Goal: Task Accomplishment & Management: Use online tool/utility

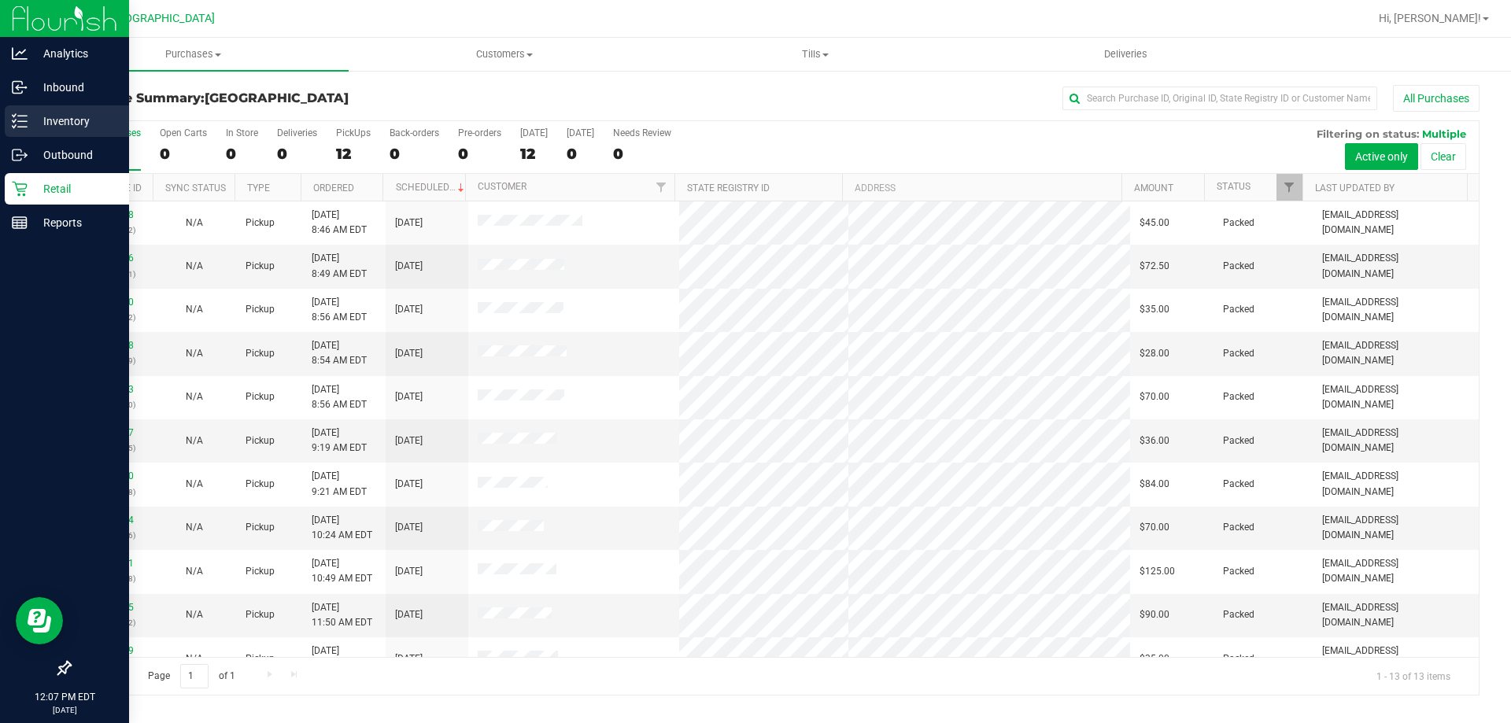
click at [79, 113] on p "Inventory" at bounding box center [75, 121] width 94 height 19
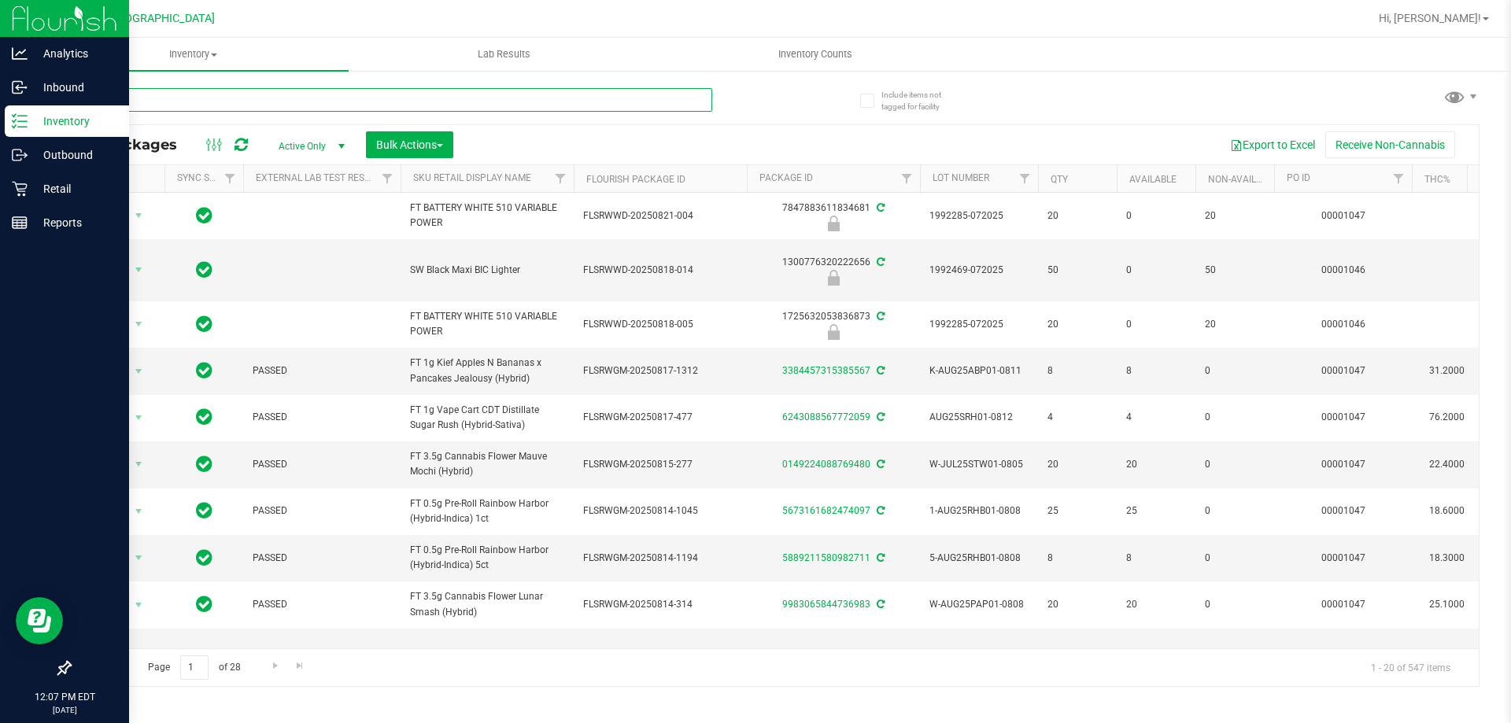
click at [260, 101] on input "text" at bounding box center [390, 100] width 643 height 24
click at [260, 109] on input "text" at bounding box center [390, 100] width 643 height 24
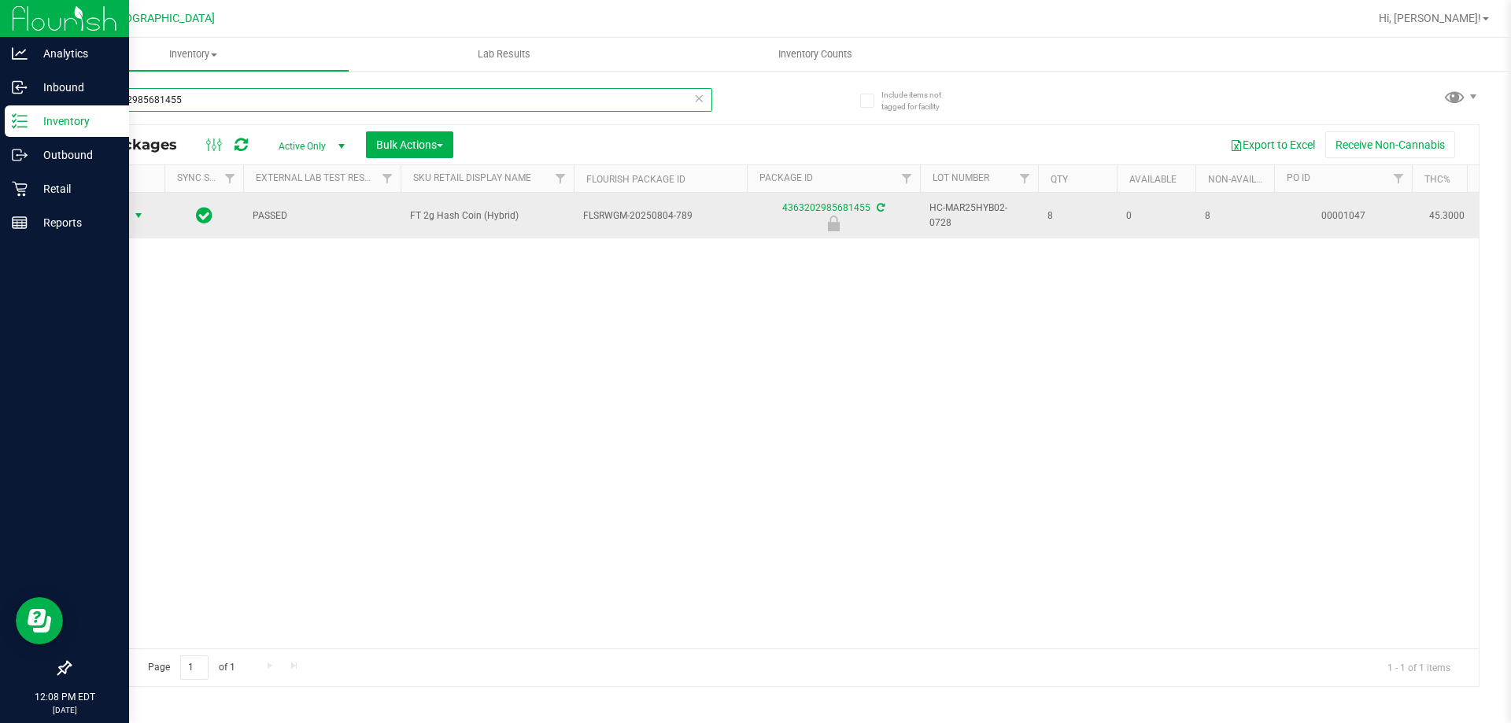
type input "4363202985681455"
click at [136, 219] on span "select" at bounding box center [138, 215] width 13 height 13
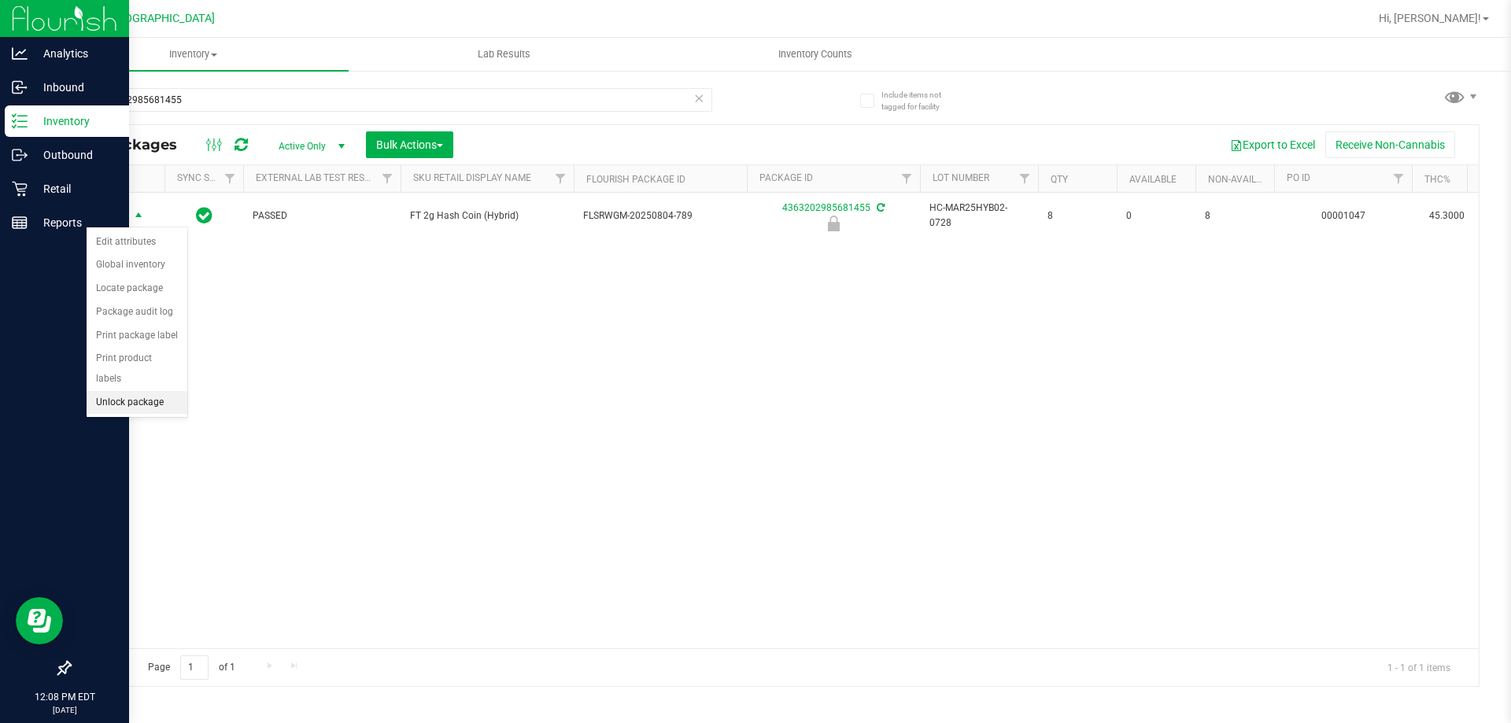
click at [150, 391] on li "Unlock package" at bounding box center [137, 403] width 101 height 24
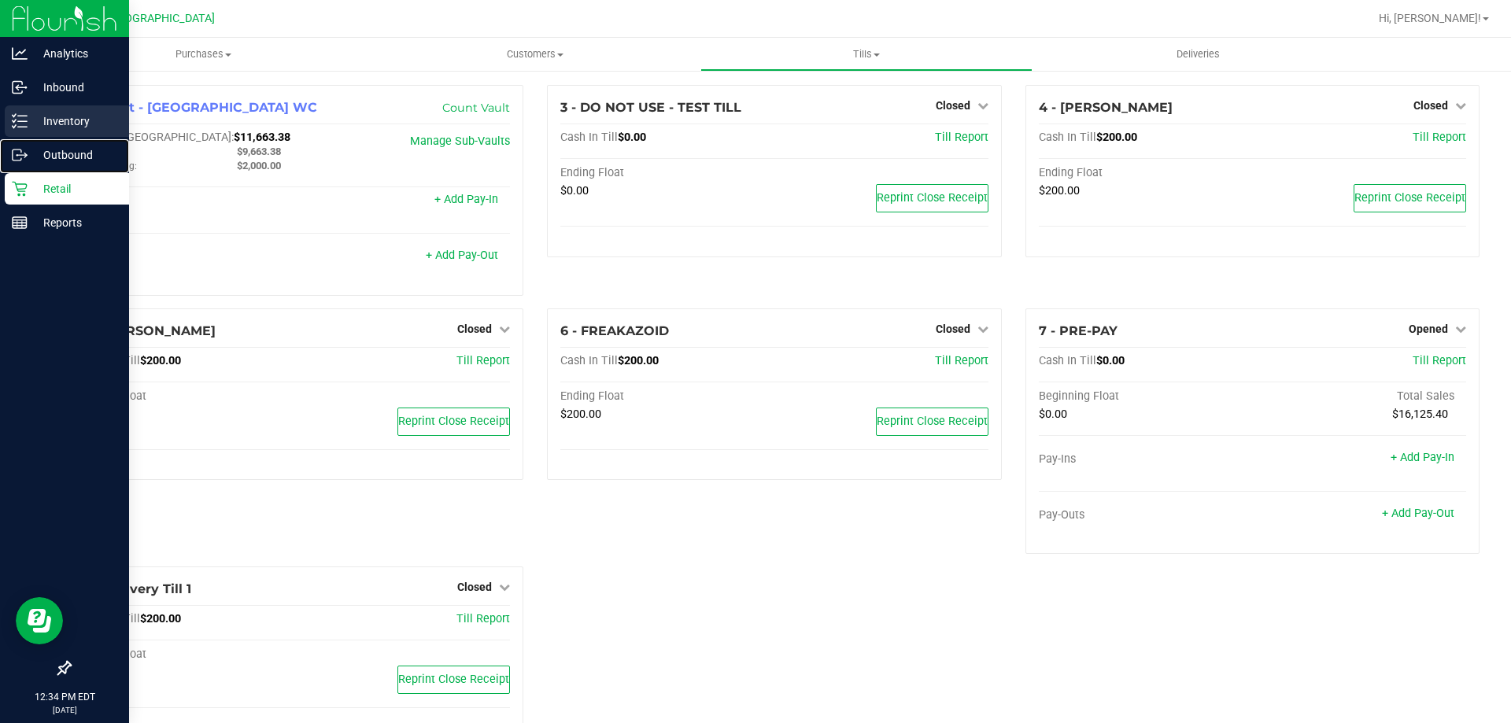
drag, startPoint x: 76, startPoint y: 139, endPoint x: 76, endPoint y: 120, distance: 19.7
click at [76, 139] on nav "Analytics Inbound Inventory Outbound Retail Reports 12:34 PM EDT 08/25/2025 08/…" at bounding box center [64, 361] width 129 height 723
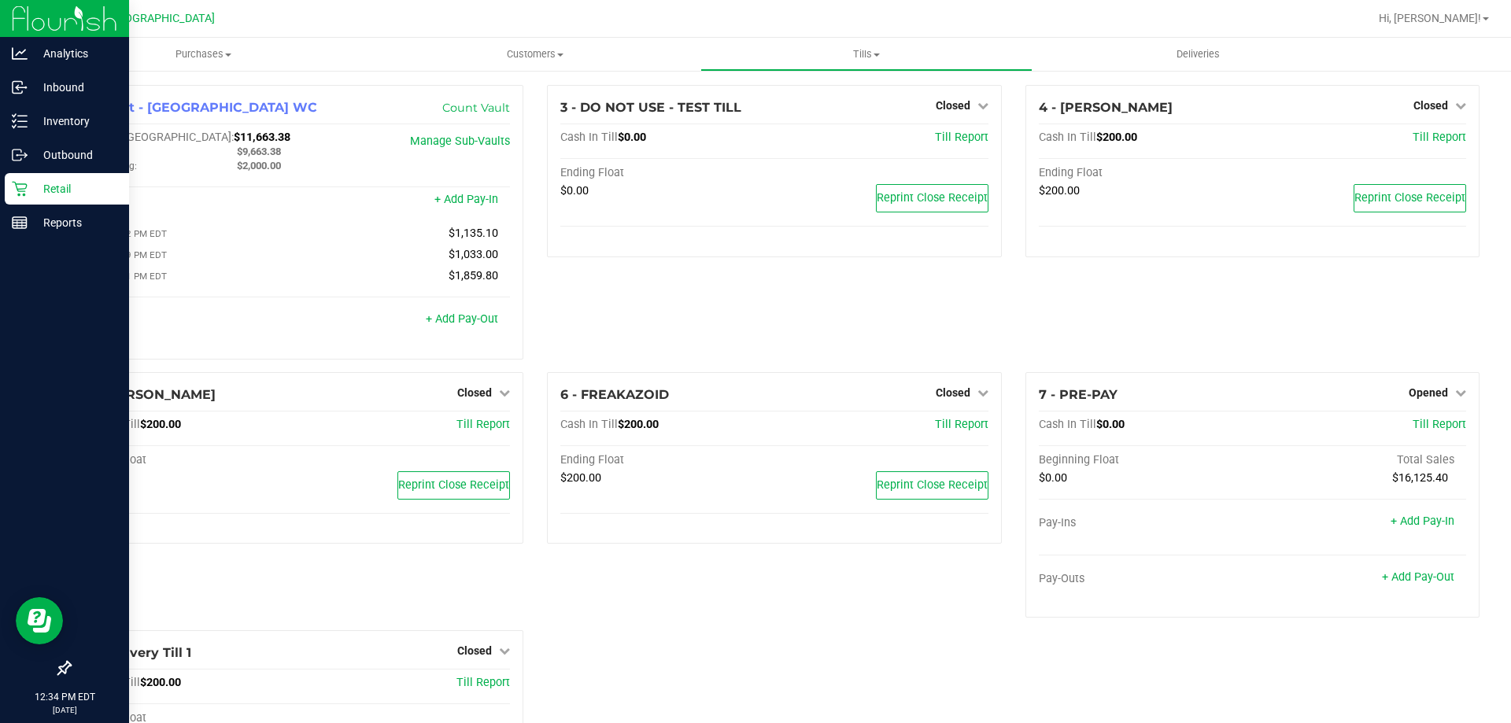
click at [25, 181] on icon at bounding box center [20, 189] width 16 height 16
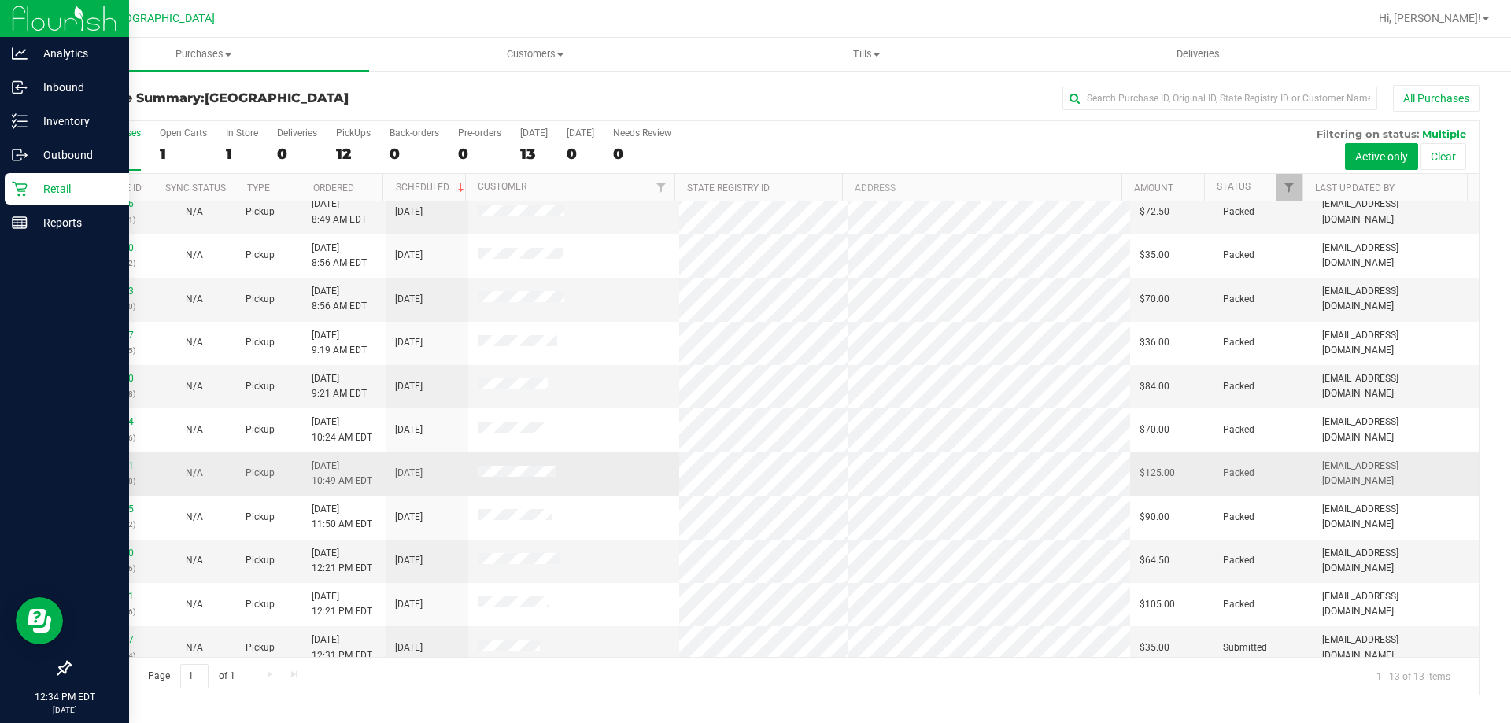
scroll to position [110, 0]
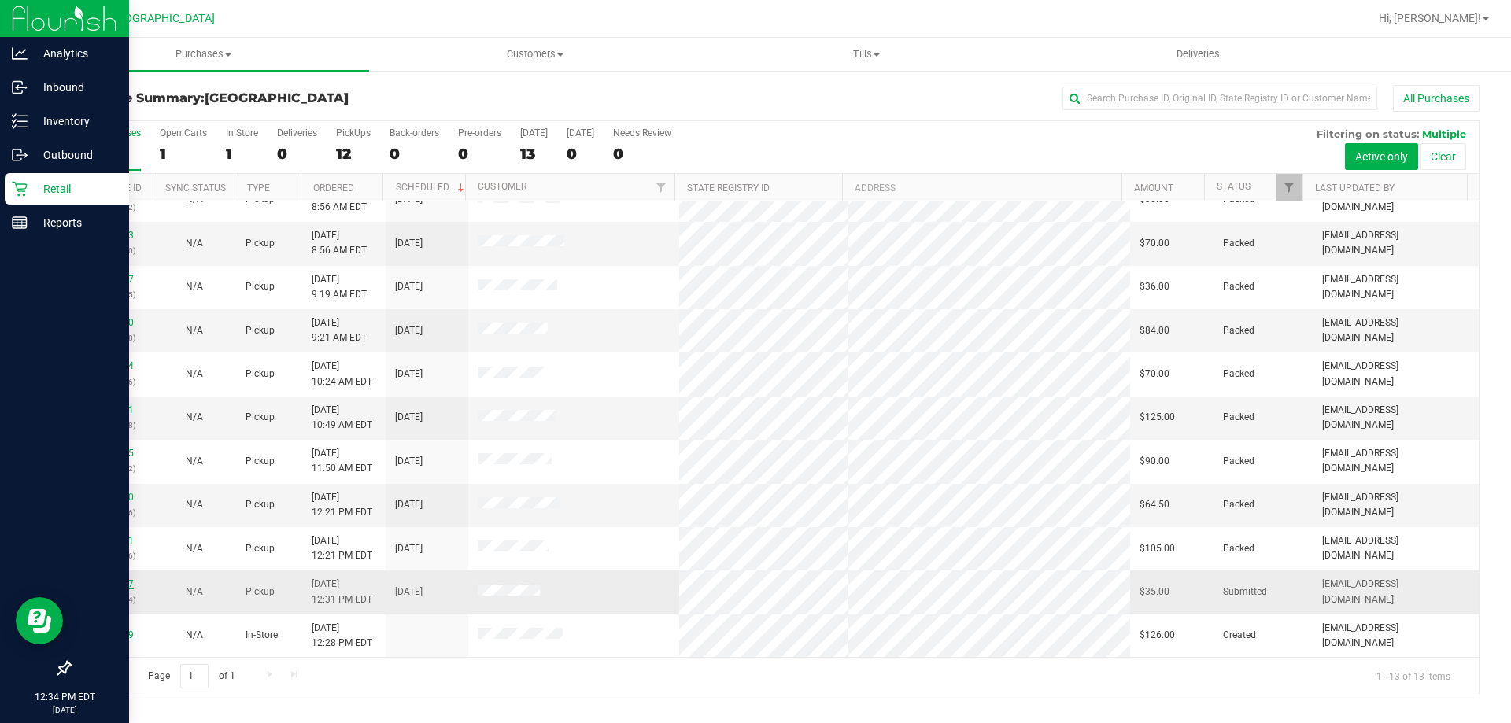
click at [123, 580] on link "11843617" at bounding box center [112, 583] width 44 height 11
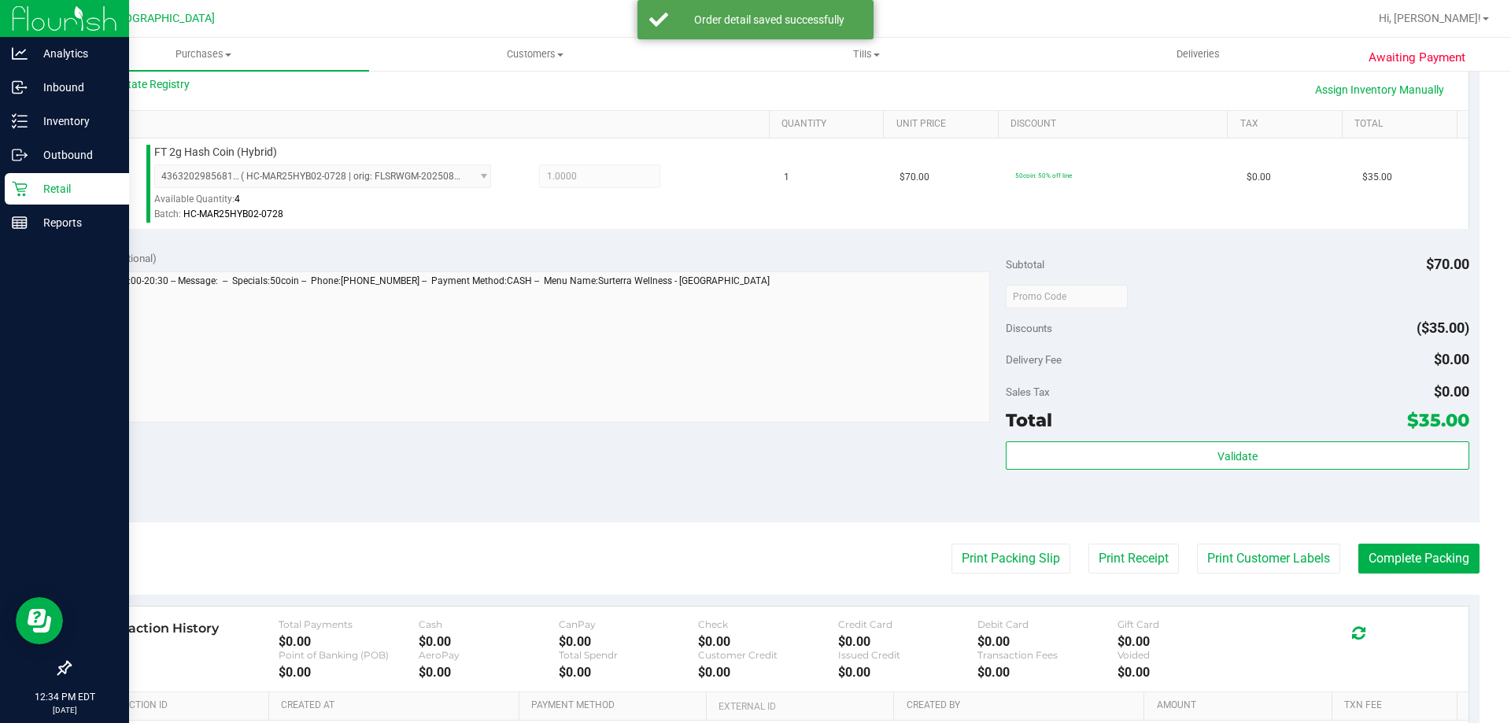
scroll to position [472, 0]
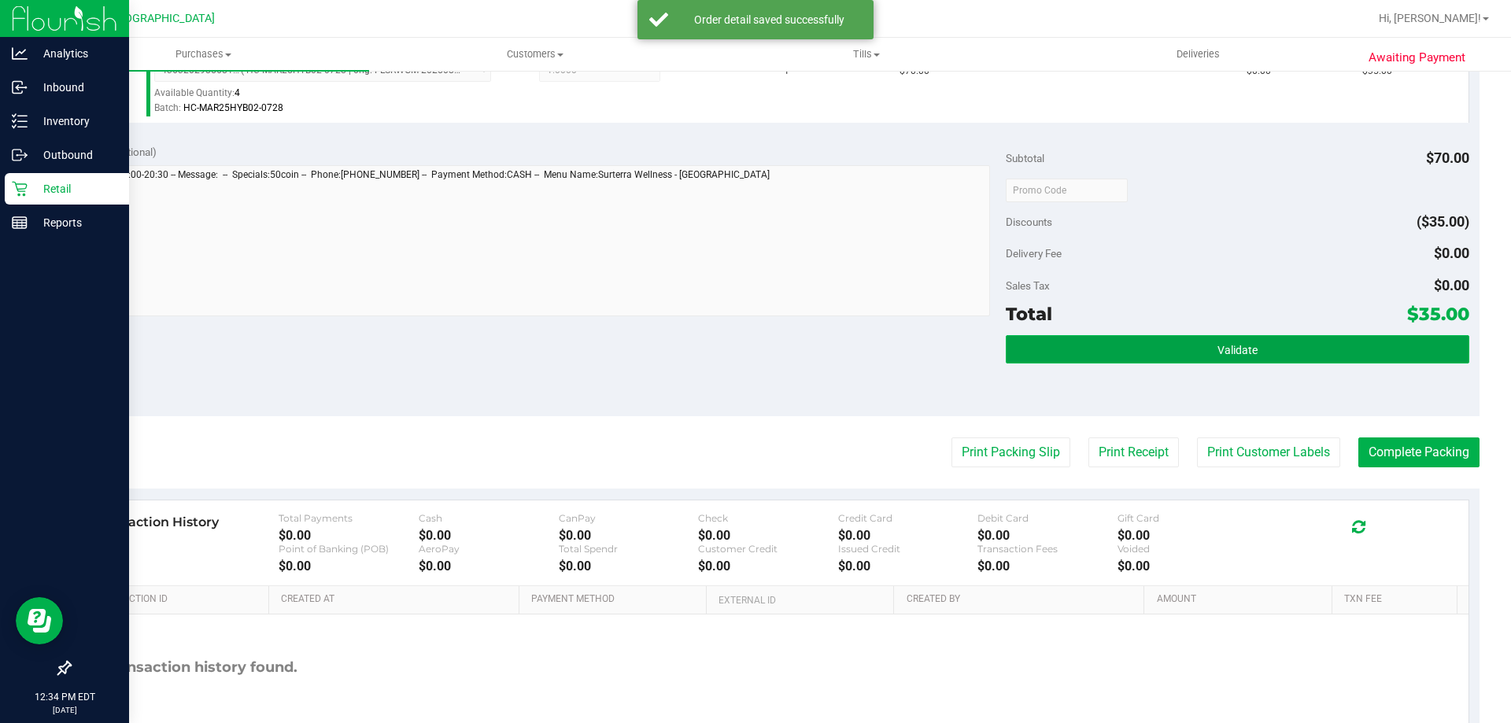
drag, startPoint x: 1183, startPoint y: 340, endPoint x: 1180, endPoint y: 351, distance: 11.3
click at [1182, 346] on button "Validate" at bounding box center [1237, 349] width 463 height 28
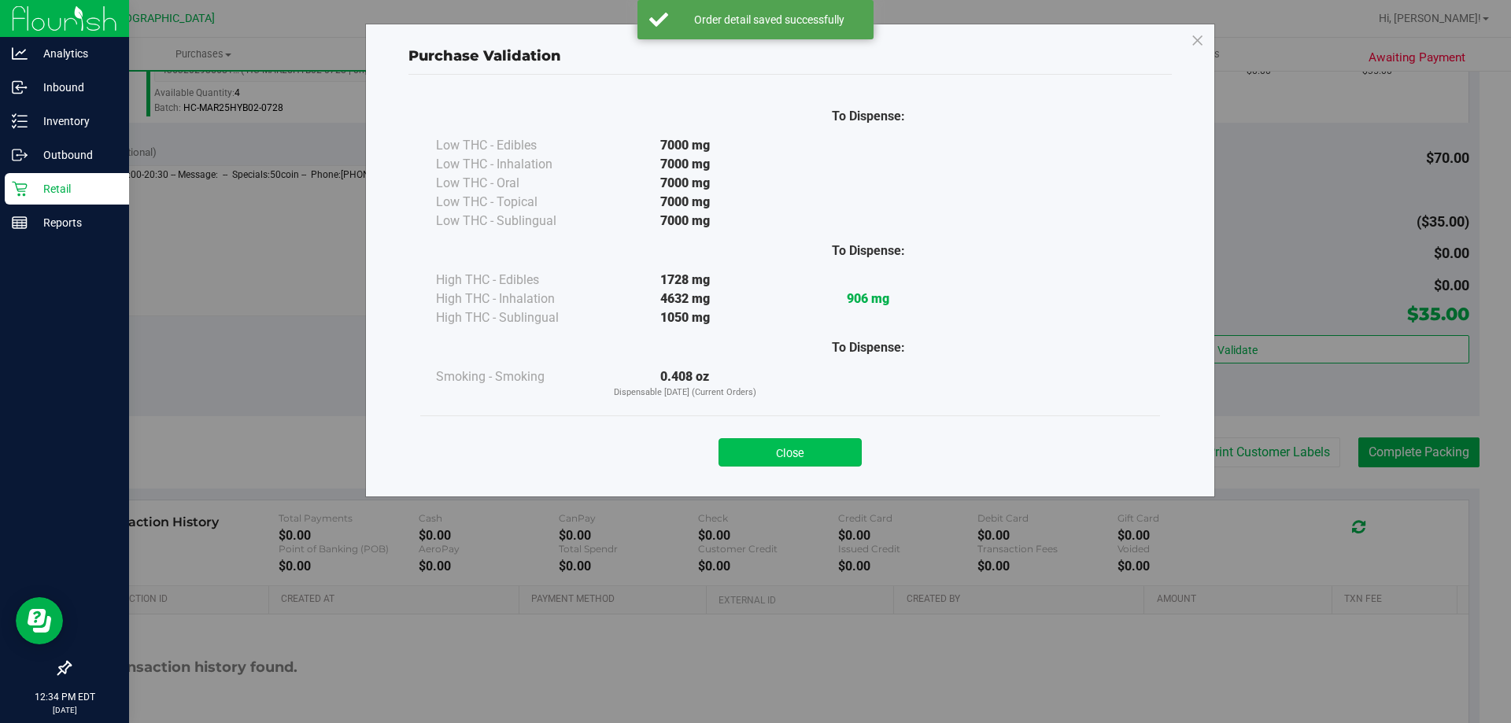
drag, startPoint x: 805, startPoint y: 429, endPoint x: 809, endPoint y: 445, distance: 16.2
click at [805, 432] on div "Close" at bounding box center [790, 447] width 716 height 39
drag, startPoint x: 809, startPoint y: 445, endPoint x: 1144, endPoint y: 440, distance: 335.3
click at [811, 445] on button "Close" at bounding box center [789, 452] width 143 height 28
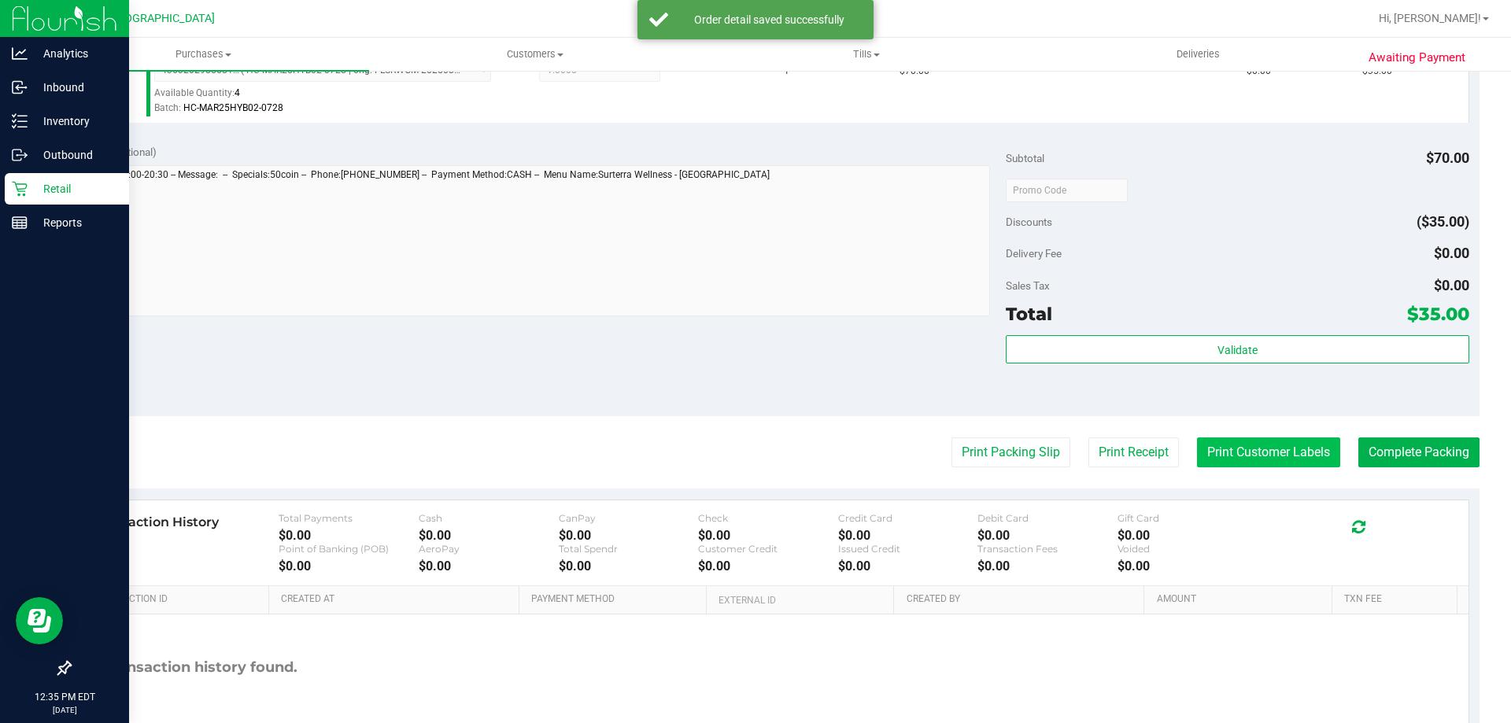
click at [1220, 454] on button "Print Customer Labels" at bounding box center [1268, 453] width 143 height 30
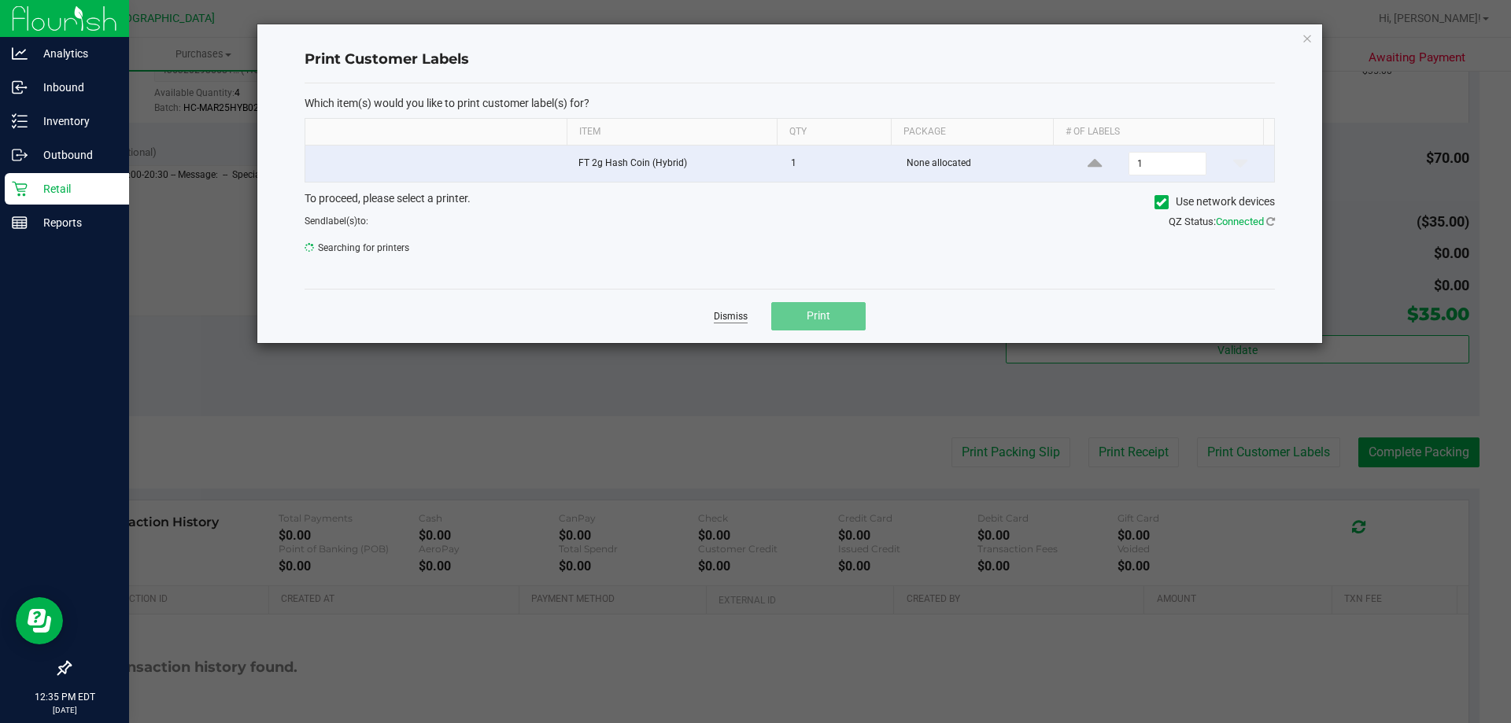
click at [728, 320] on link "Dismiss" at bounding box center [731, 316] width 34 height 13
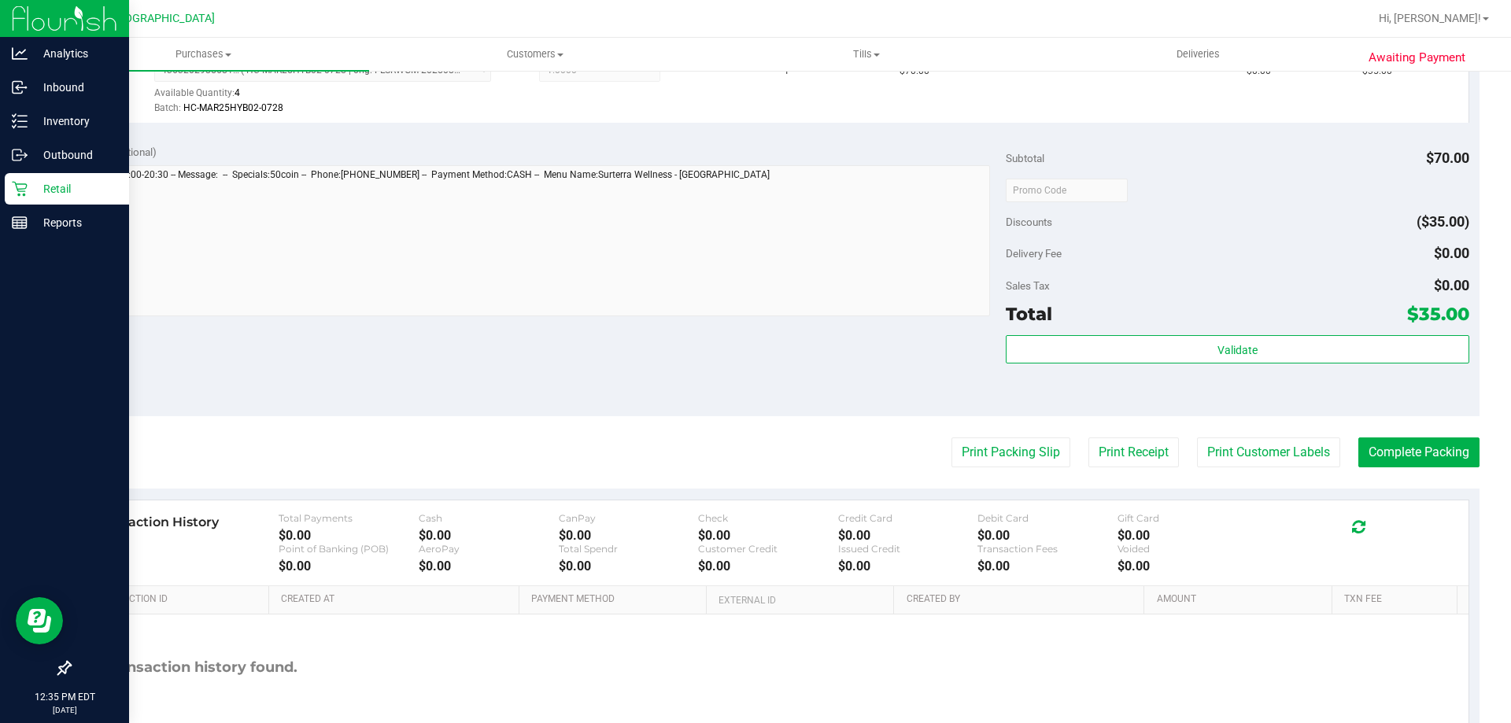
click at [50, 183] on p "Retail" at bounding box center [75, 188] width 94 height 19
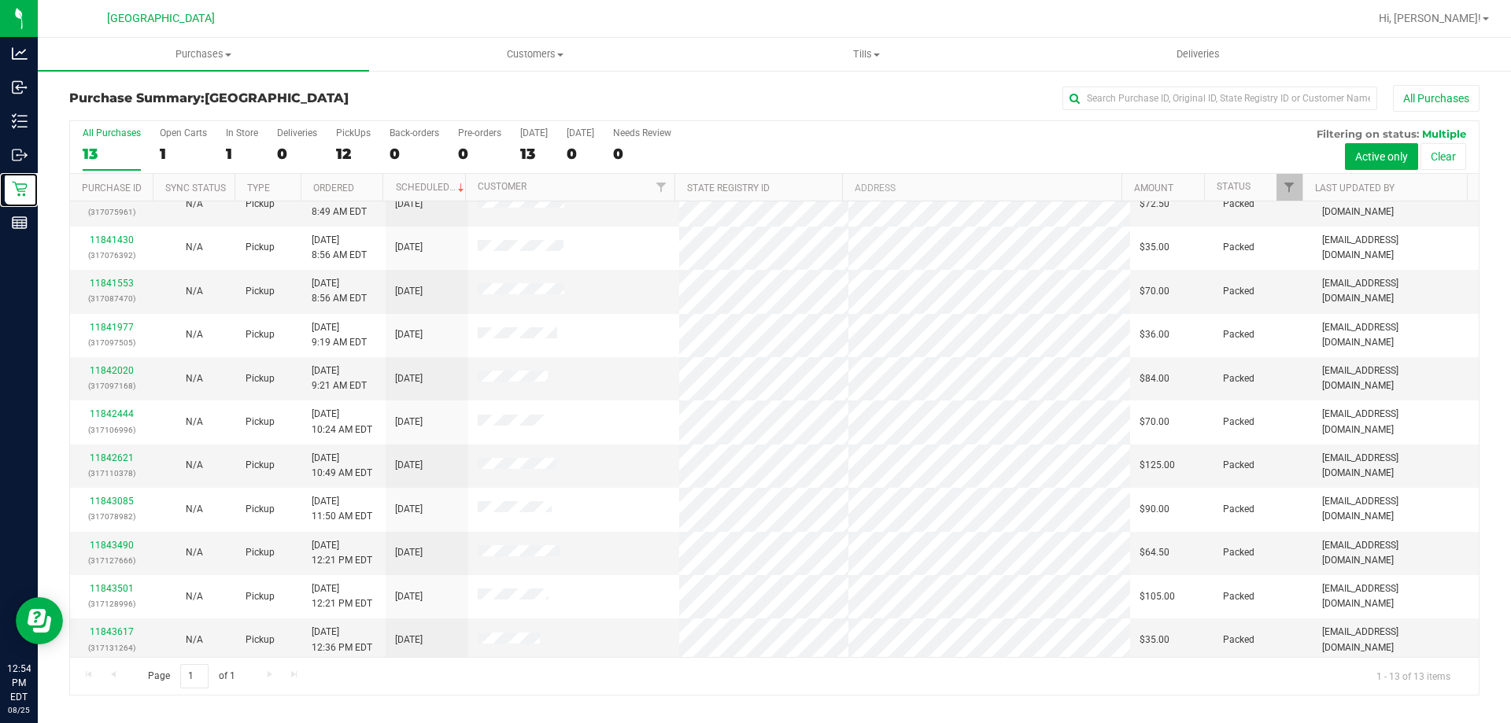
scroll to position [110, 0]
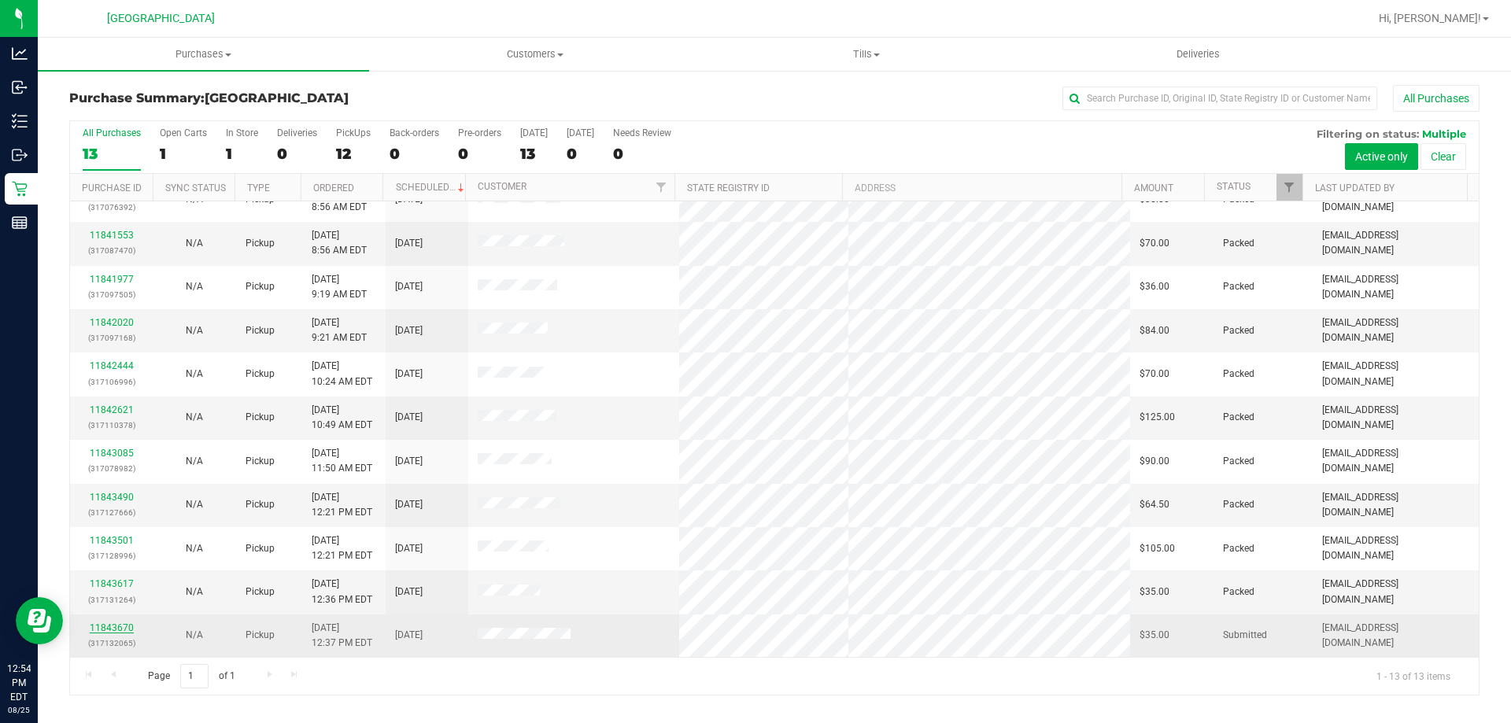
click at [128, 627] on link "11843670" at bounding box center [112, 627] width 44 height 11
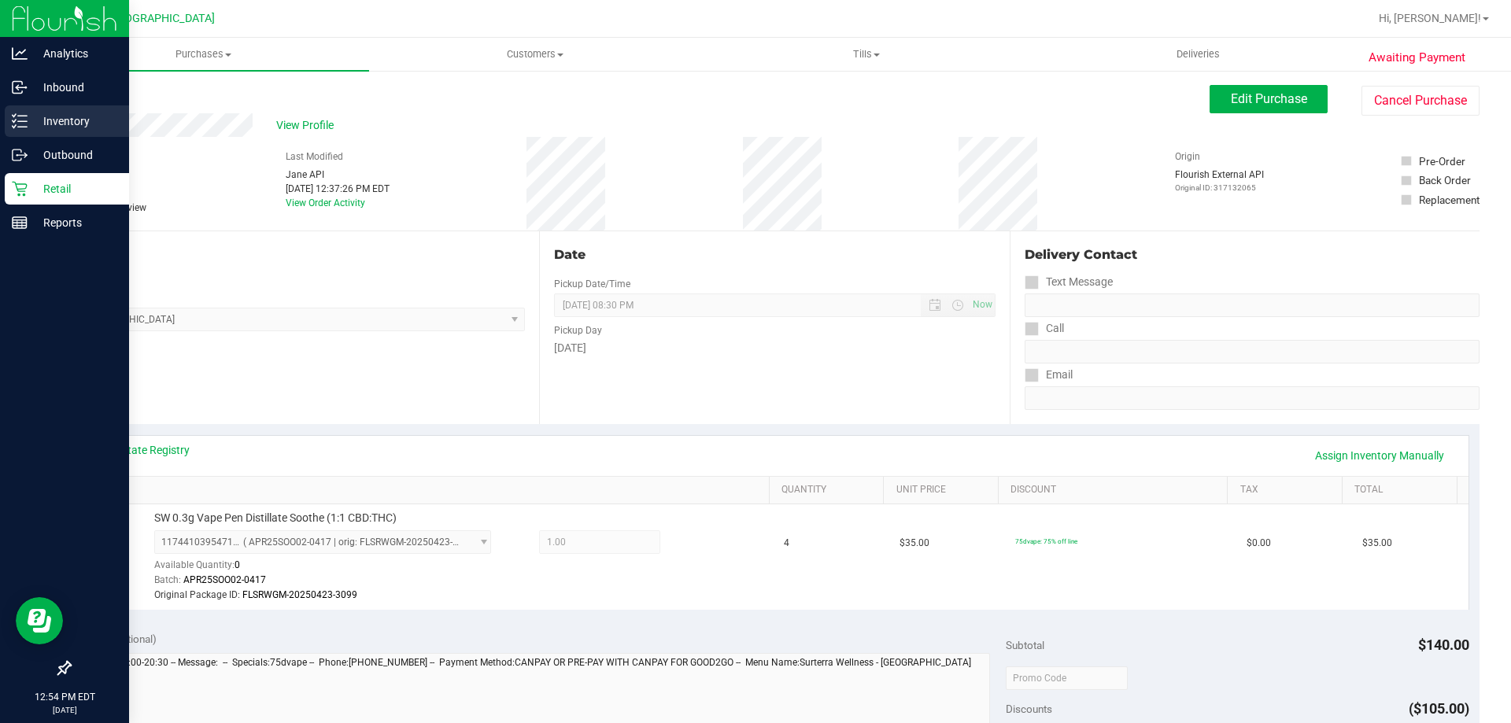
click at [57, 114] on p "Inventory" at bounding box center [75, 121] width 94 height 19
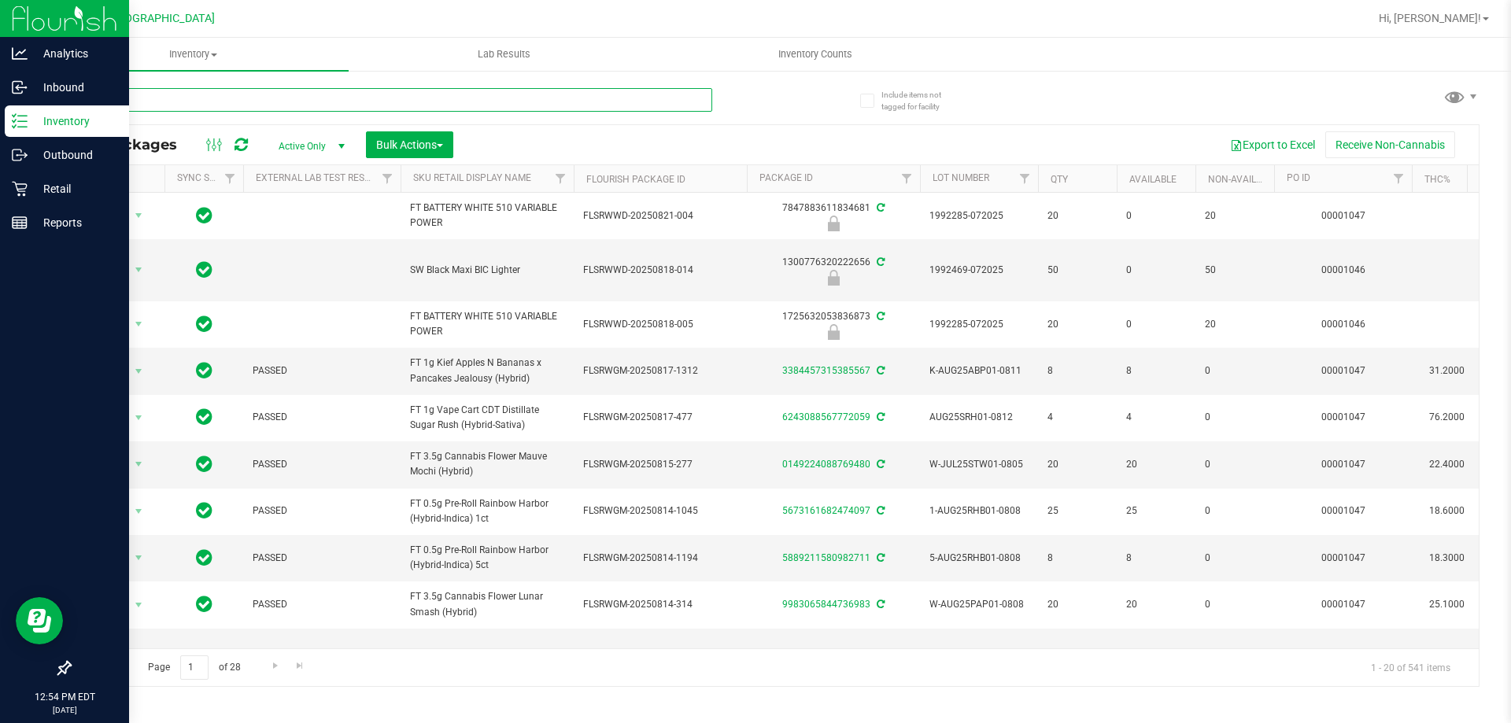
click at [162, 102] on input "text" at bounding box center [390, 100] width 643 height 24
click at [164, 102] on input "text" at bounding box center [390, 100] width 643 height 24
type input "soothe"
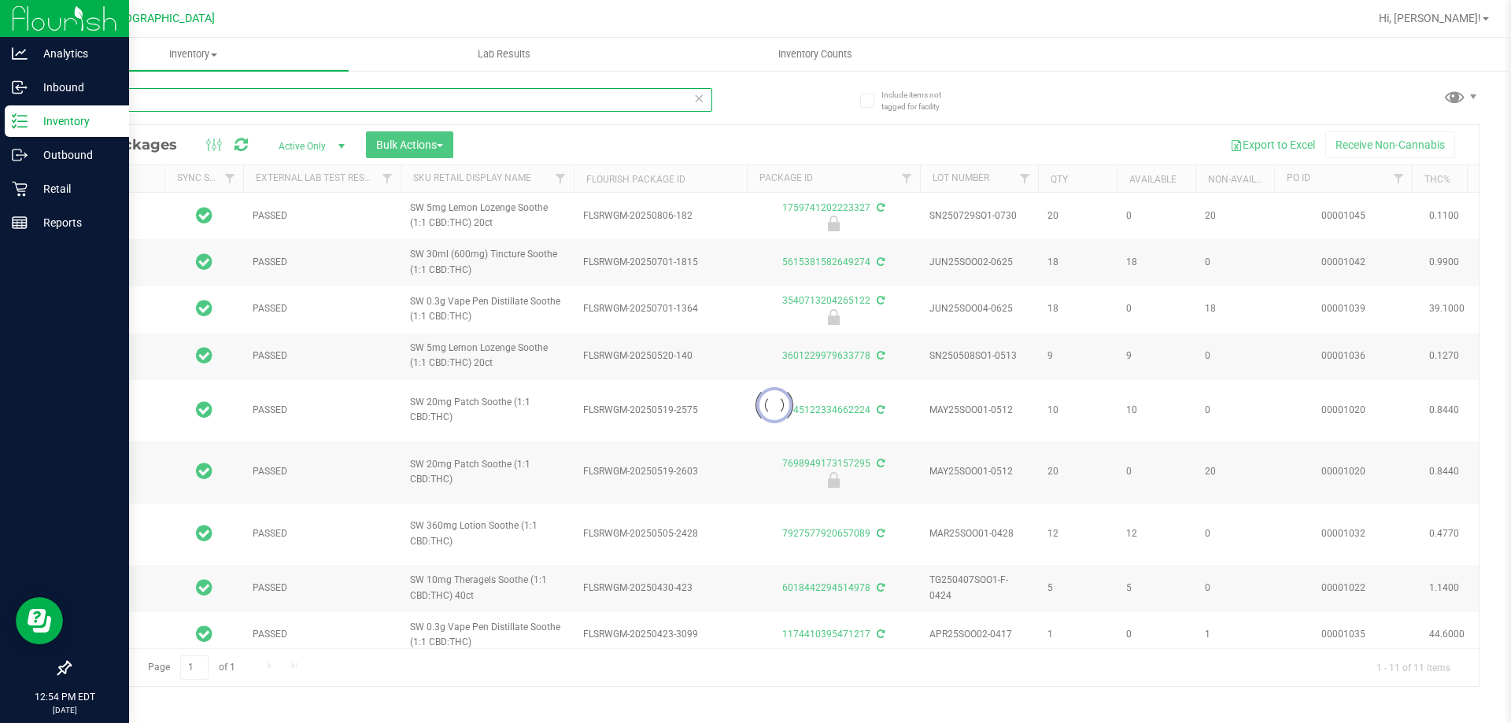
type input "2026-02-08"
type input "2025-11-18"
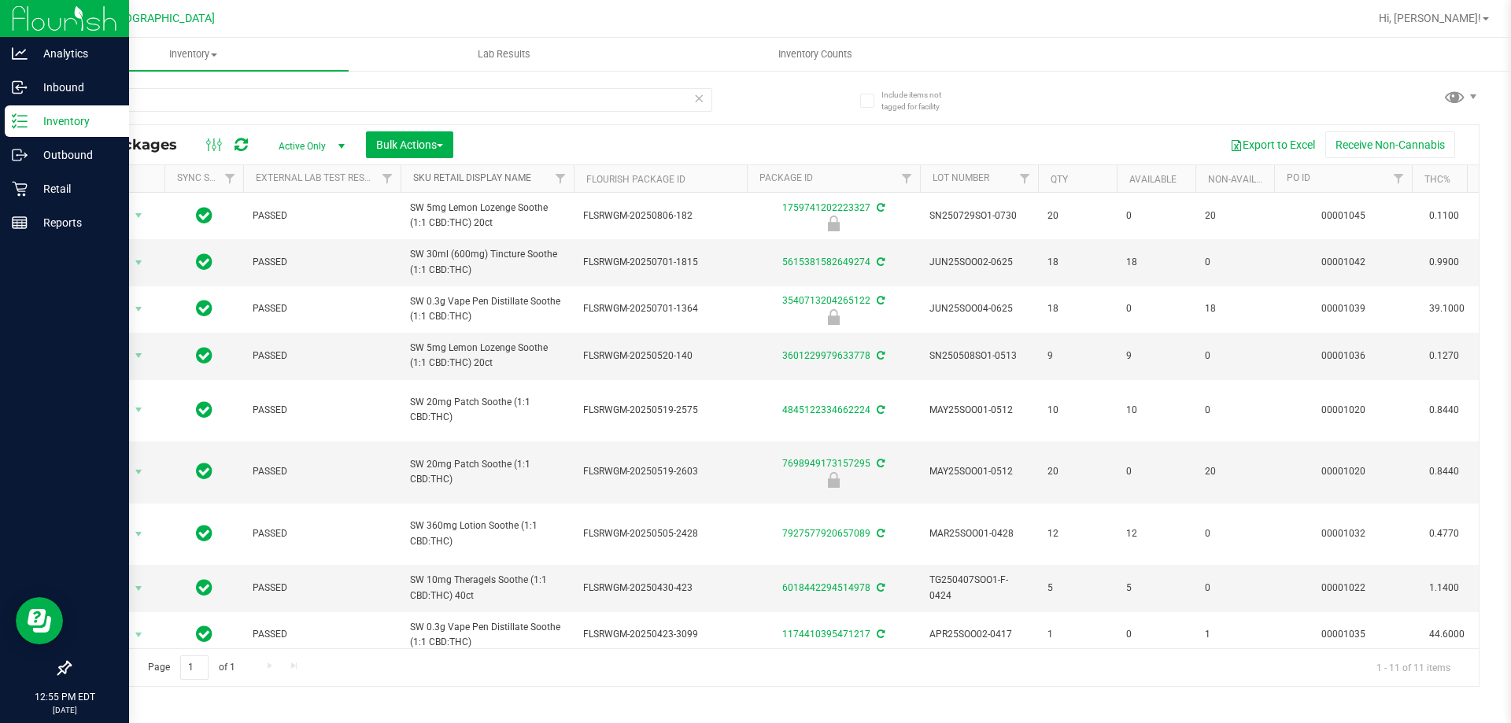
click at [459, 174] on link "Sku Retail Display Name" at bounding box center [472, 177] width 118 height 11
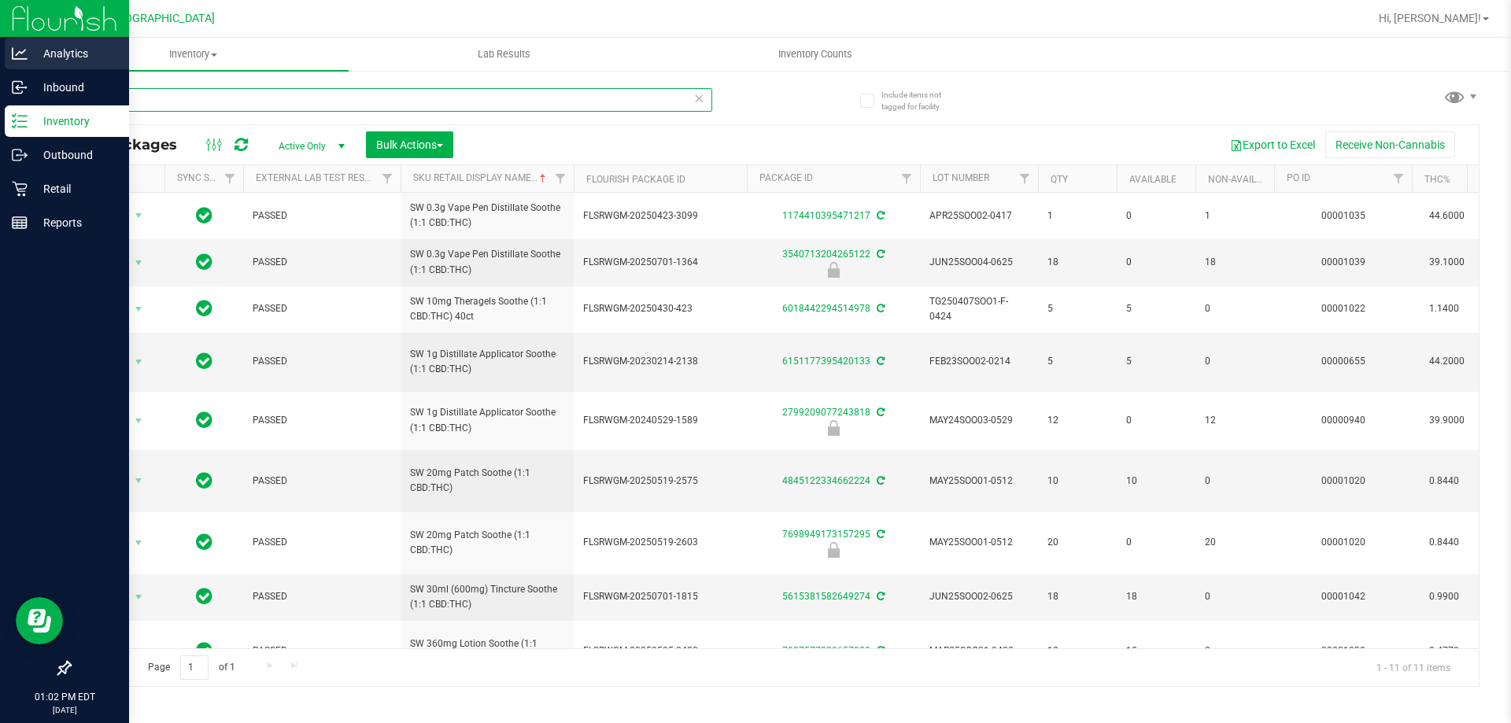
drag, startPoint x: 0, startPoint y: 74, endPoint x: 25, endPoint y: 28, distance: 52.8
click at [0, 42] on div "Analytics Inbound Inventory Outbound Retail Reports 01:02 PM EDT 08/25/2025 08/…" at bounding box center [755, 361] width 1511 height 723
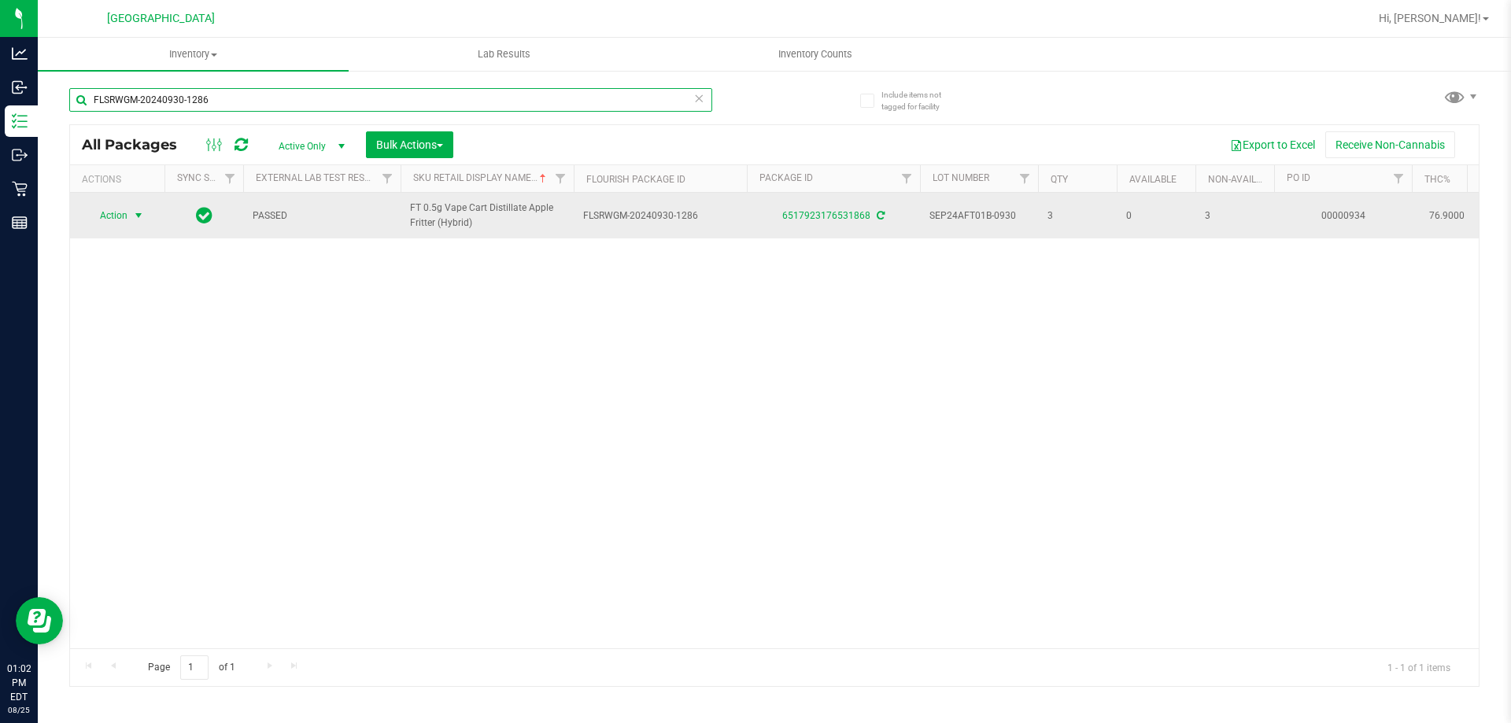
type input "FLSRWGM-20240930-1286"
click at [127, 209] on span "Action" at bounding box center [107, 216] width 42 height 22
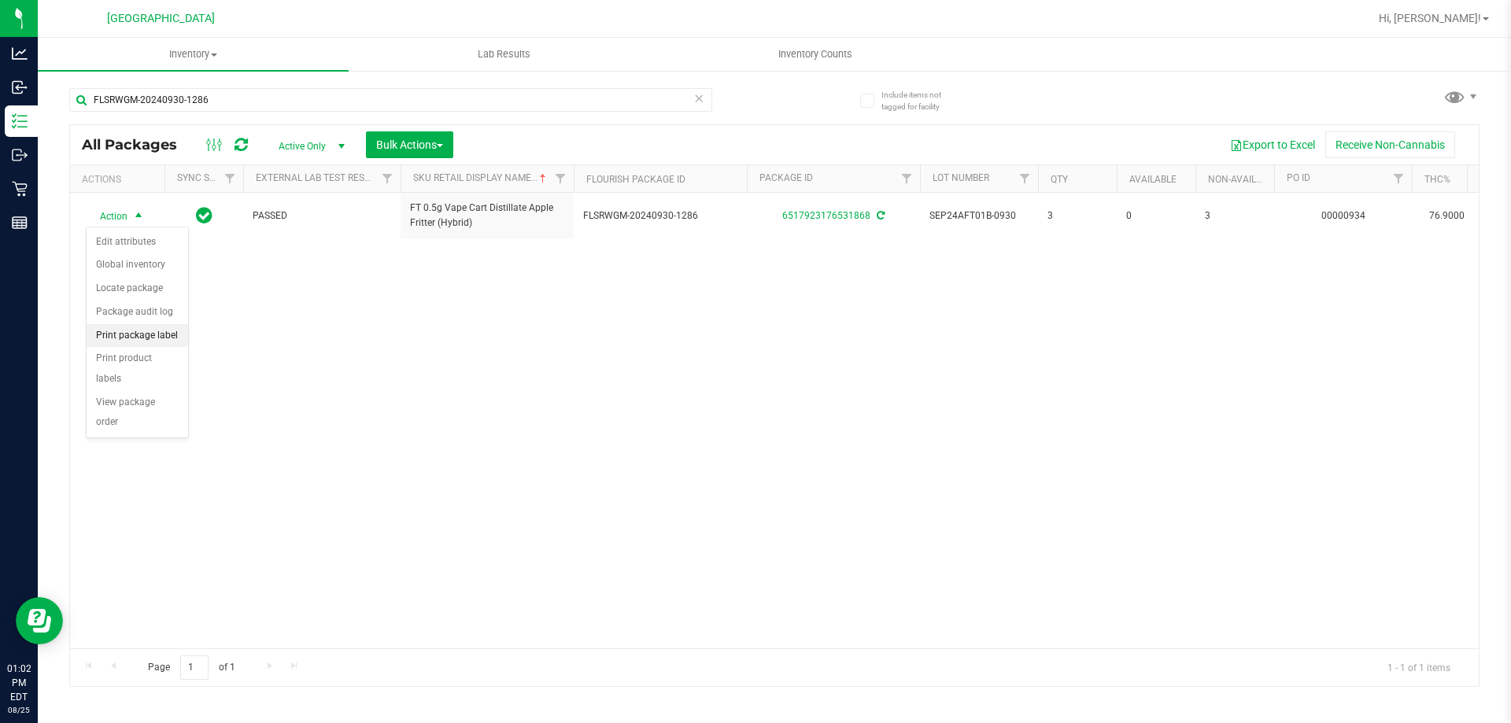
click at [138, 334] on li "Print package label" at bounding box center [138, 336] width 102 height 24
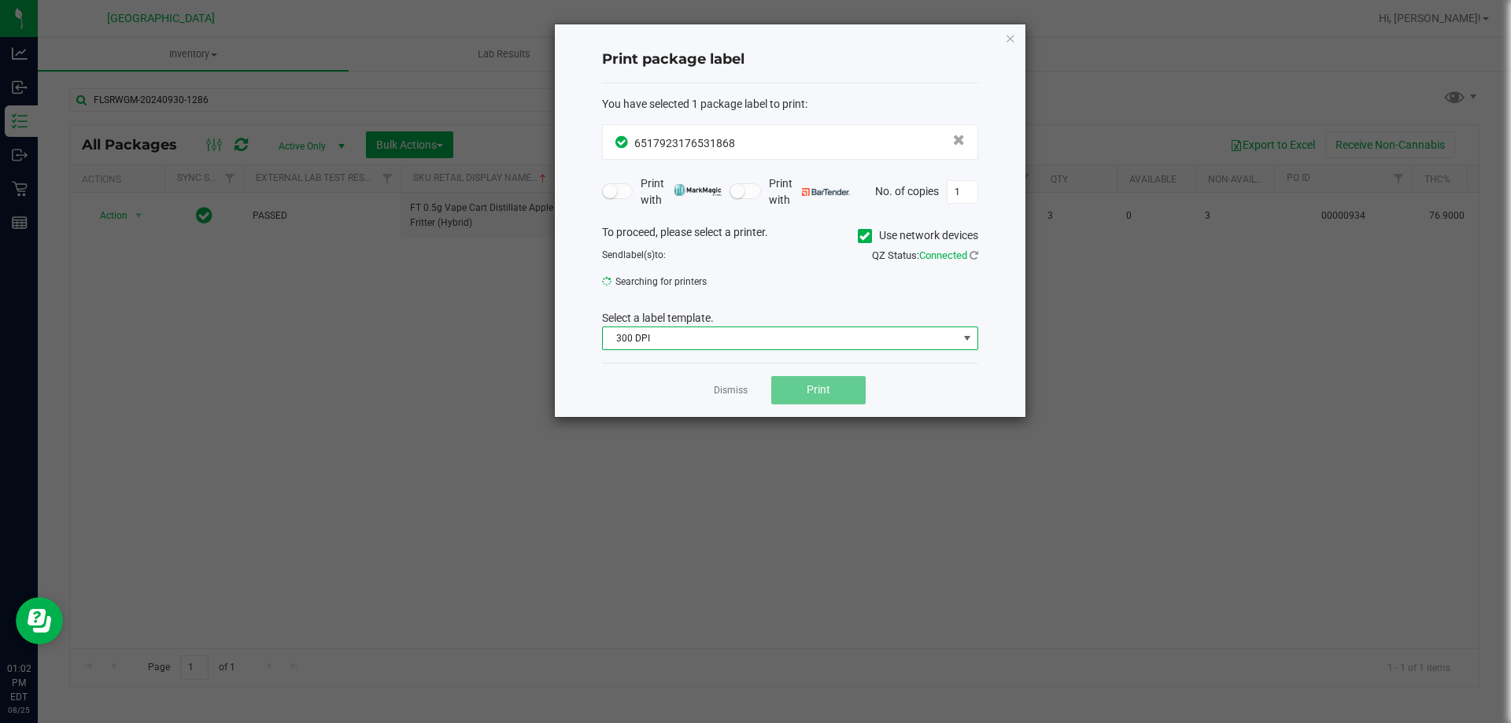
click at [842, 335] on span "300 DPI" at bounding box center [780, 338] width 355 height 22
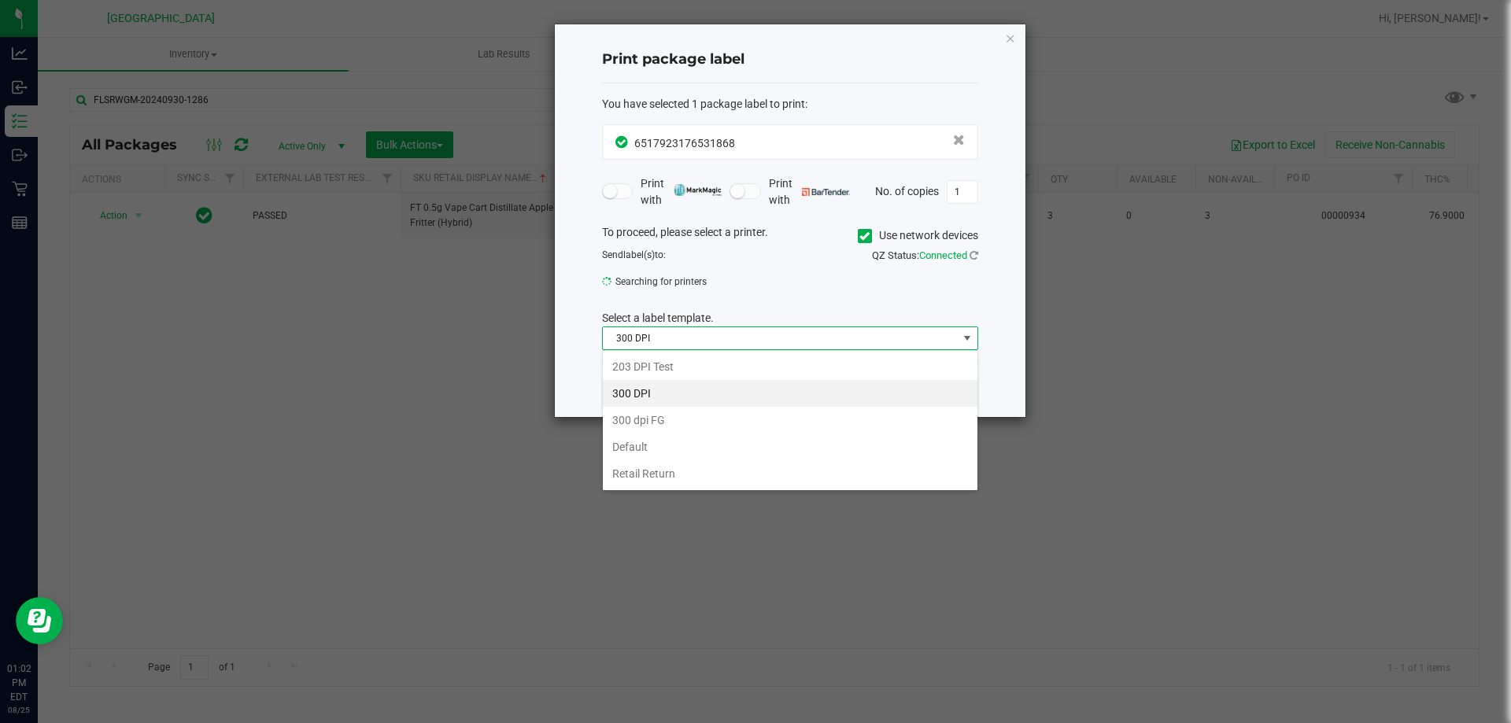
scroll to position [24, 376]
click at [666, 401] on li "300 DPI" at bounding box center [790, 393] width 375 height 27
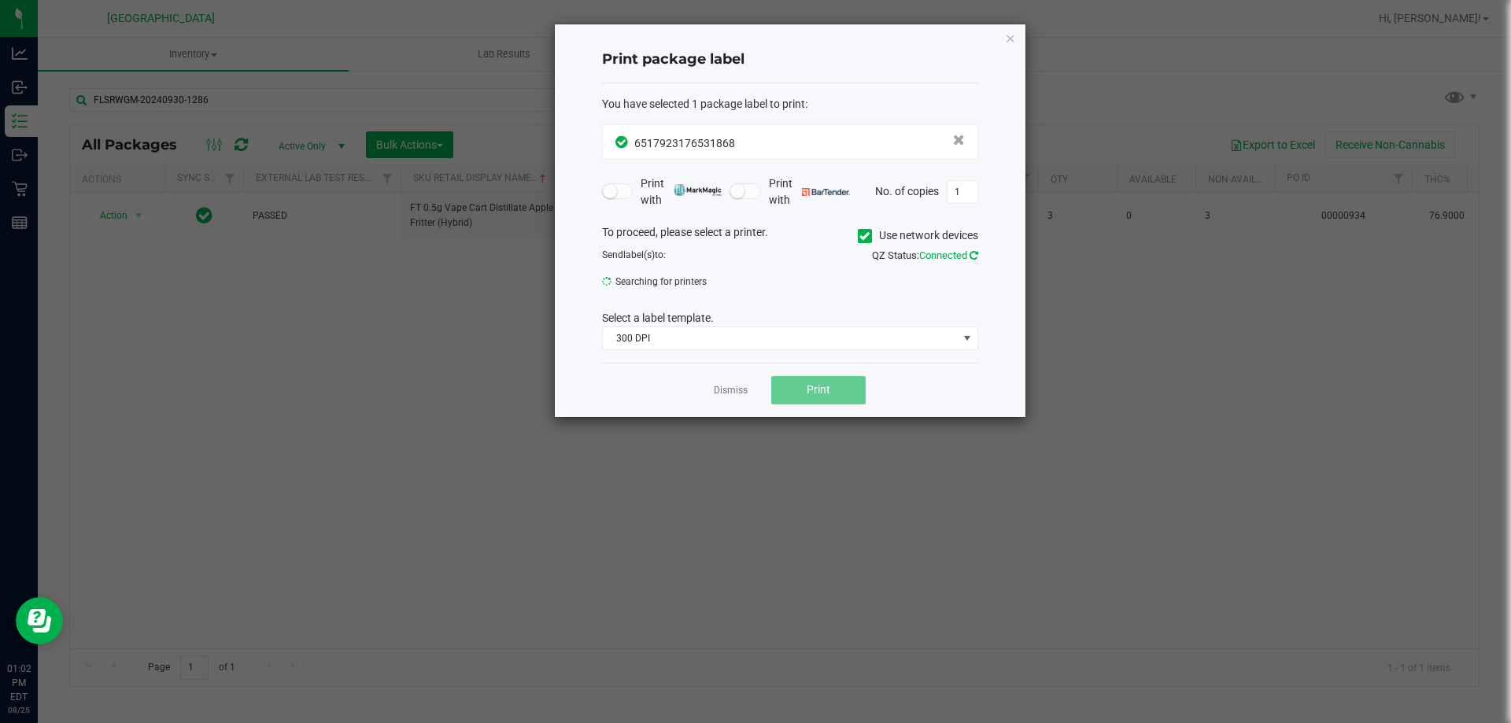
click at [973, 255] on icon at bounding box center [974, 255] width 9 height 10
click at [1010, 37] on icon "button" at bounding box center [1010, 37] width 11 height 19
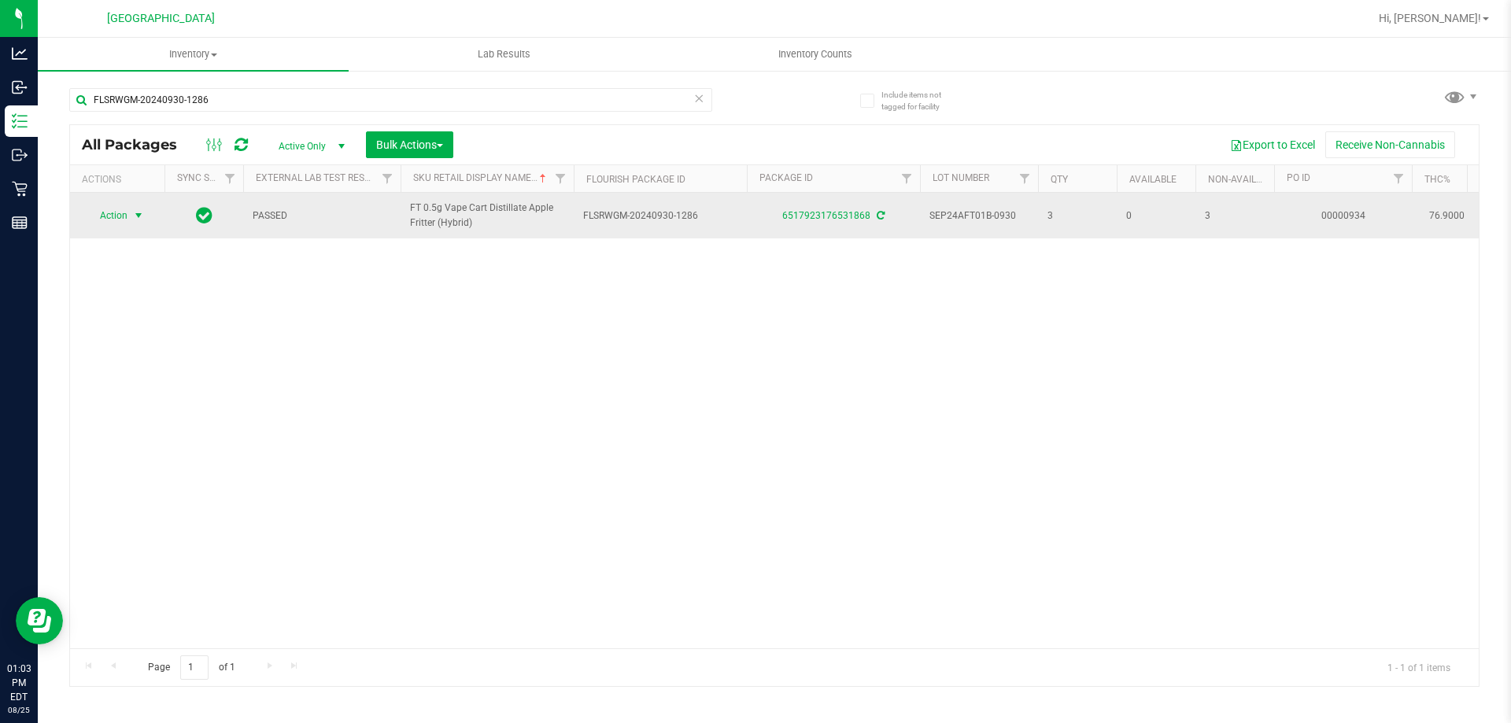
click at [109, 205] on span "Action" at bounding box center [107, 216] width 42 height 22
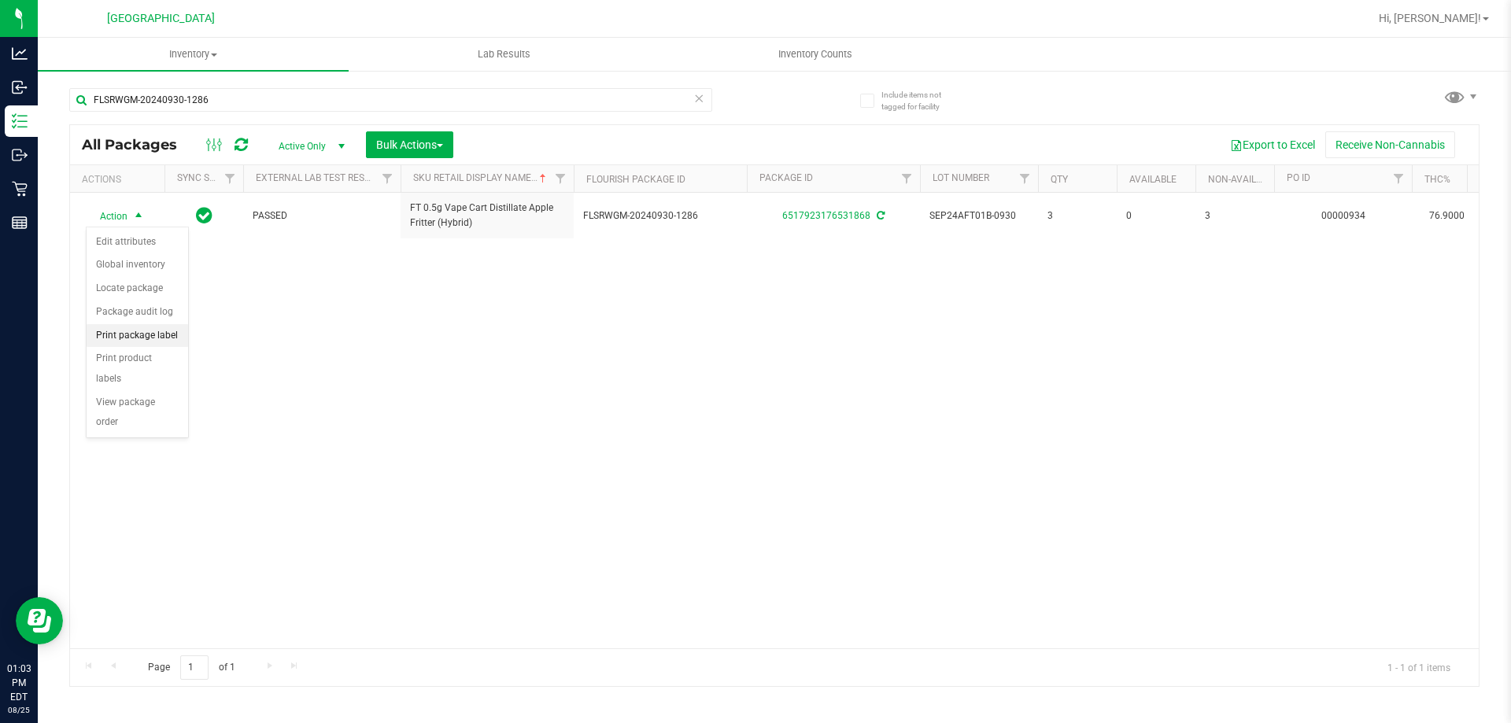
click at [142, 338] on li "Print package label" at bounding box center [138, 336] width 102 height 24
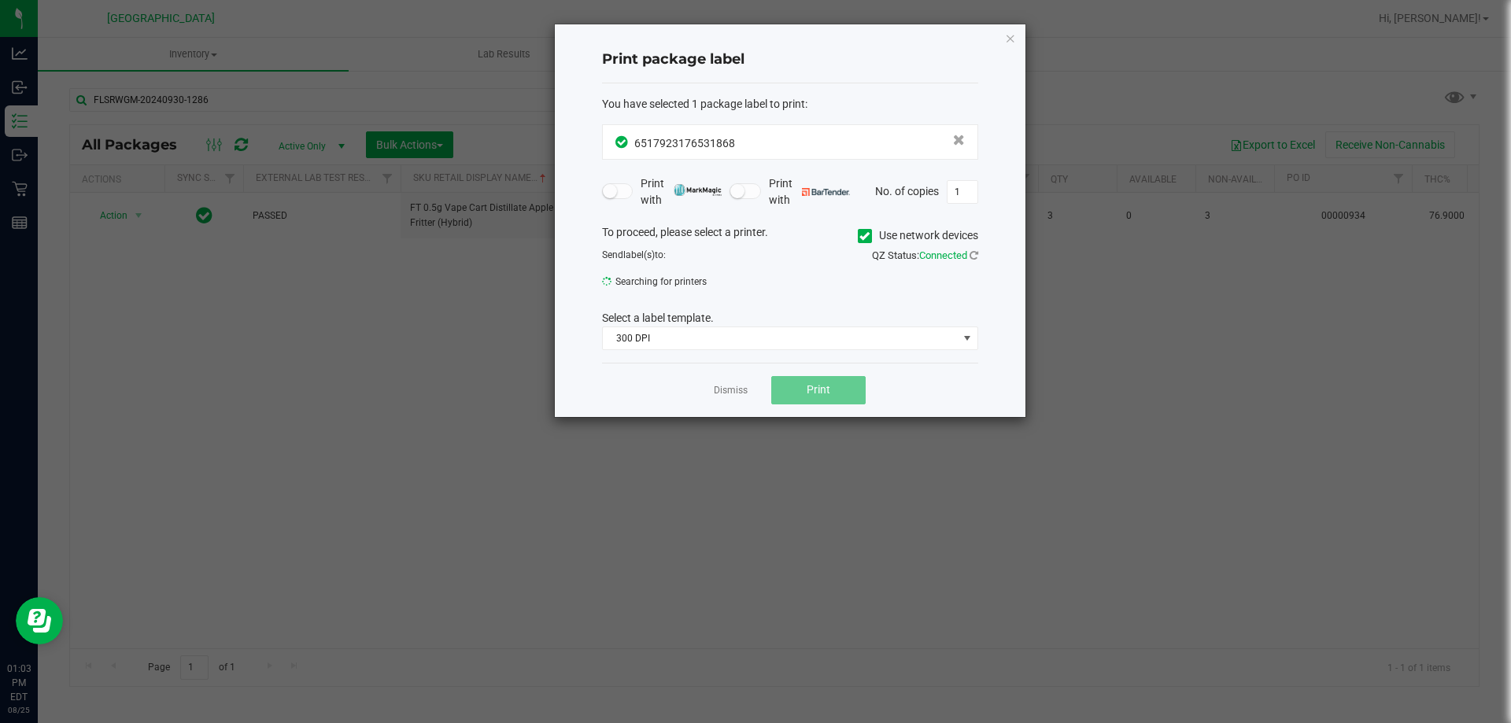
click at [825, 411] on div "Dismiss Print" at bounding box center [790, 390] width 376 height 54
click at [733, 388] on link "Dismiss" at bounding box center [731, 390] width 34 height 13
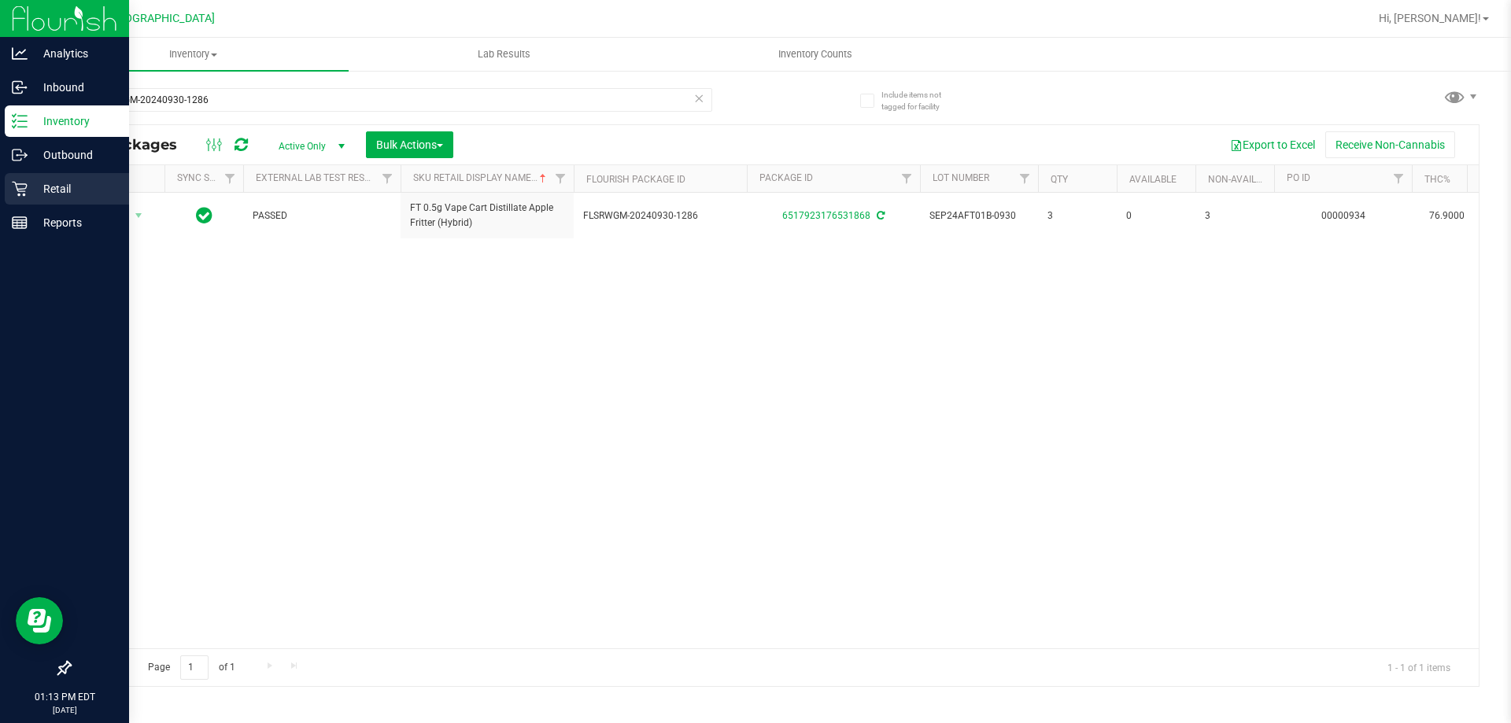
click at [33, 183] on p "Retail" at bounding box center [75, 188] width 94 height 19
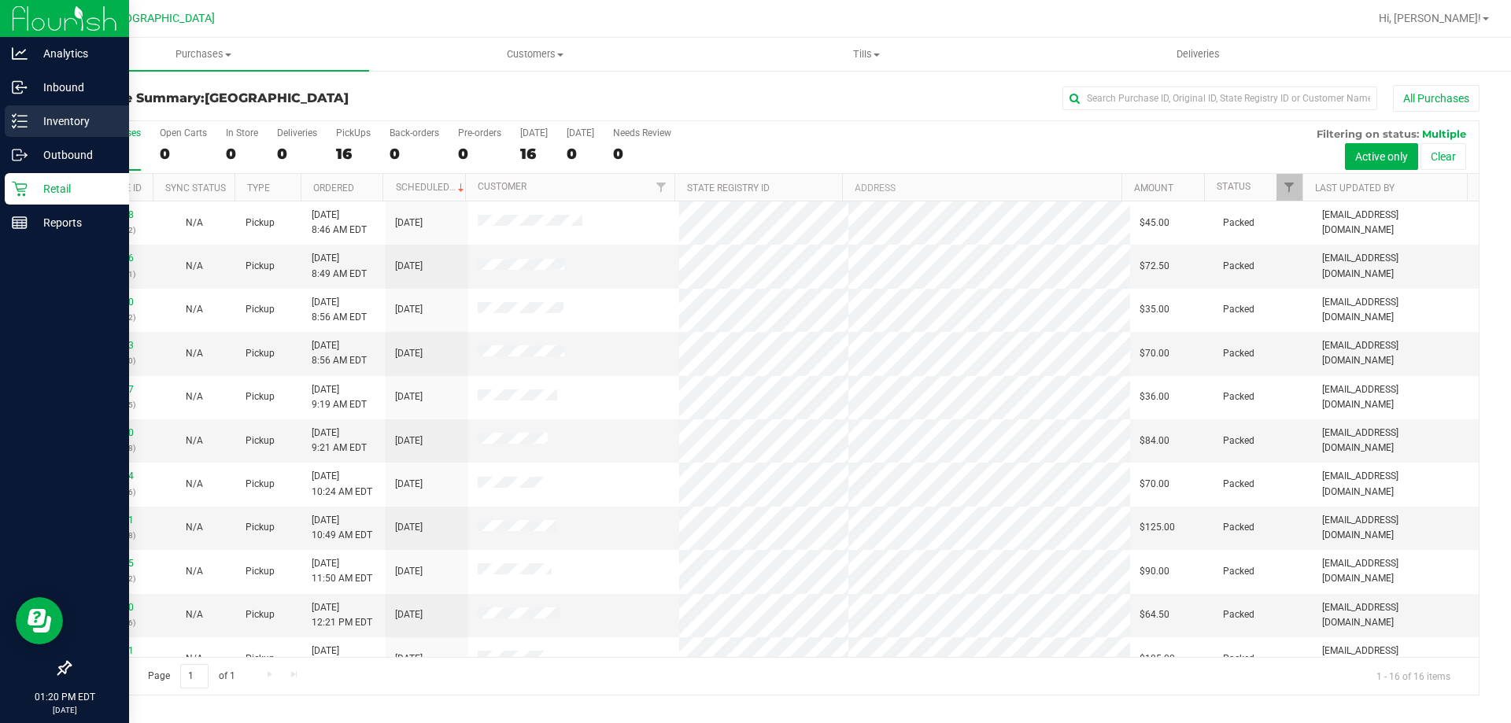
click at [33, 112] on p "Inventory" at bounding box center [75, 121] width 94 height 19
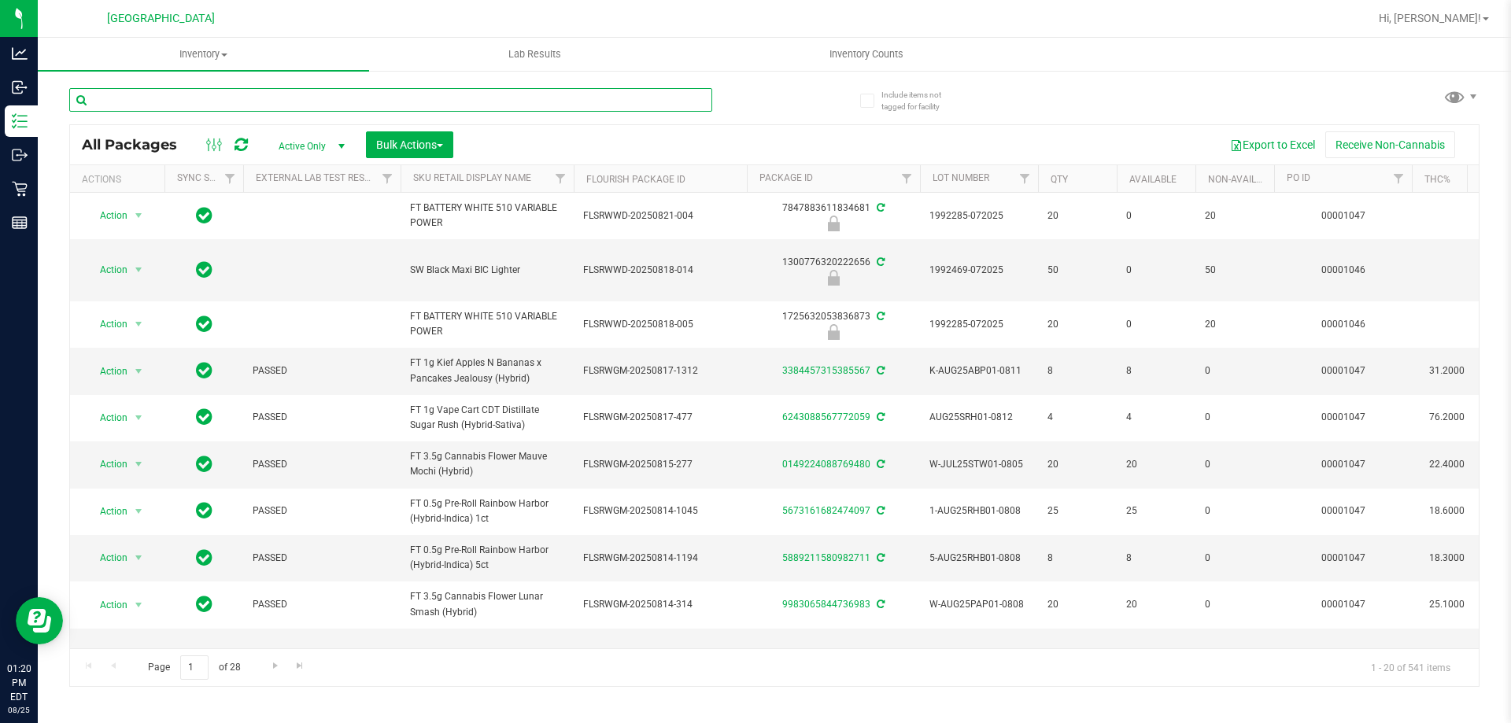
click at [296, 96] on input "text" at bounding box center [390, 100] width 643 height 24
type input "HC-MAR25HYB02-0728"
